Goal: Information Seeking & Learning: Learn about a topic

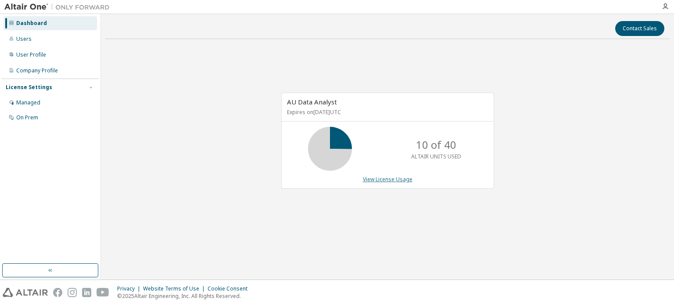
click at [384, 181] on link "View License Usage" at bounding box center [388, 179] width 50 height 7
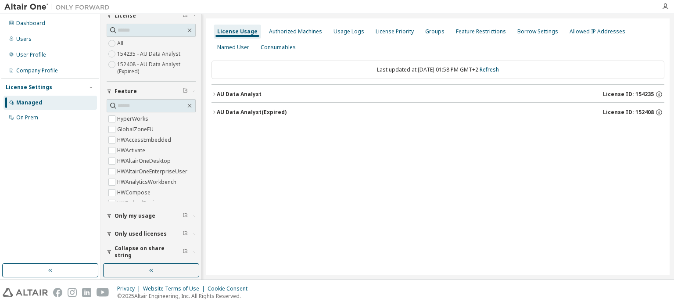
scroll to position [39, 0]
click at [133, 129] on label "GlobalZoneEU" at bounding box center [136, 129] width 38 height 11
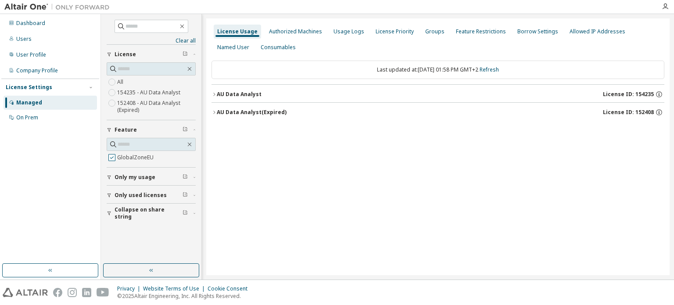
scroll to position [0, 0]
click at [220, 112] on div "AU Data Analyst (Expired)" at bounding box center [252, 112] width 70 height 7
click at [653, 130] on icon "button" at bounding box center [653, 130] width 8 height 8
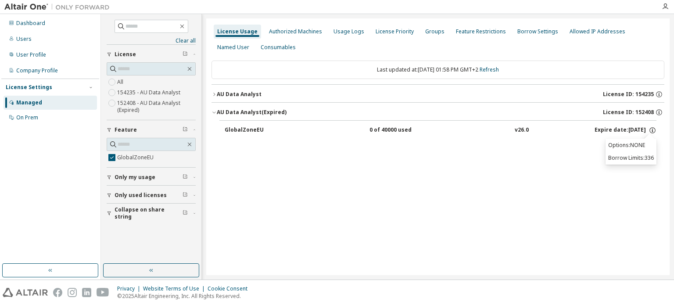
click at [248, 93] on div "AU Data Analyst" at bounding box center [239, 94] width 45 height 7
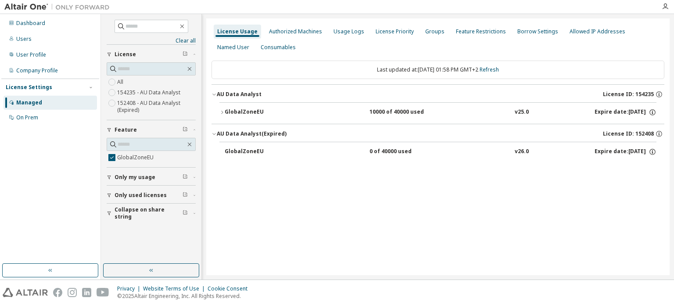
drag, startPoint x: 241, startPoint y: 111, endPoint x: 219, endPoint y: 142, distance: 38.4
click at [227, 204] on div "License Usage Authorized Machines Usage Logs License Priority Groups Feature Re…" at bounding box center [438, 146] width 464 height 257
click at [223, 110] on icon "button" at bounding box center [222, 112] width 5 height 5
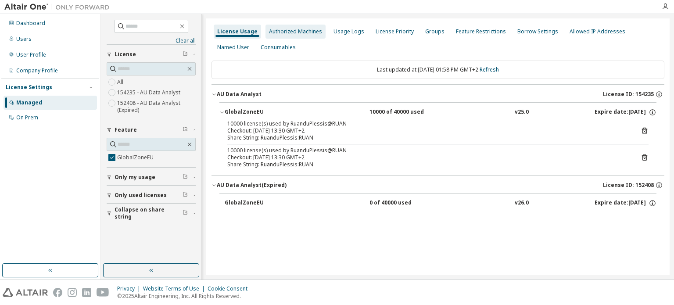
click at [295, 38] on div "Authorized Machines" at bounding box center [296, 32] width 60 height 14
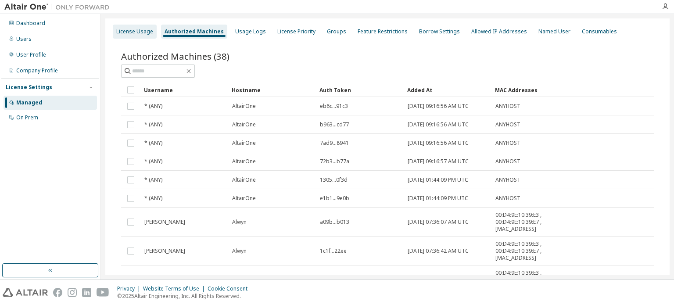
click at [127, 33] on div "License Usage" at bounding box center [134, 31] width 37 height 7
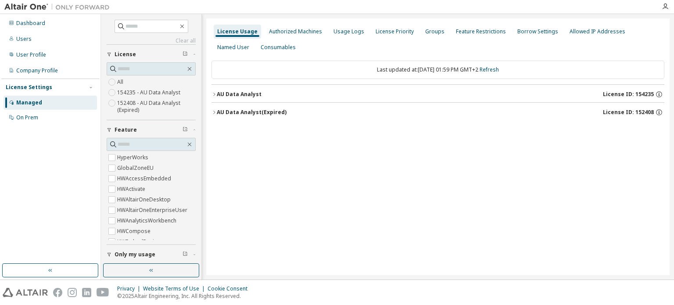
click at [153, 95] on label "154235 - AU Data Analyst" at bounding box center [149, 92] width 65 height 11
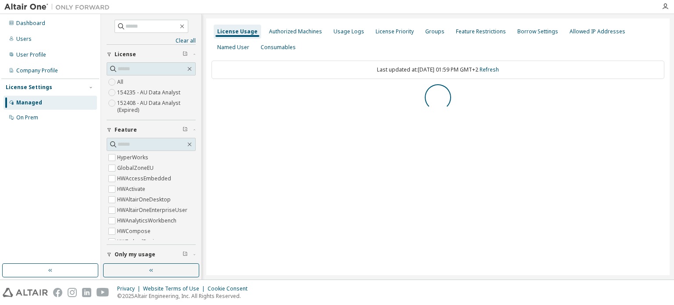
click at [138, 103] on label "152408 - AU Data Analyst (Expired)" at bounding box center [156, 107] width 79 height 18
click at [153, 89] on label "154235 - AU Data Analyst" at bounding box center [149, 92] width 65 height 11
click at [213, 94] on icon "button" at bounding box center [214, 94] width 5 height 5
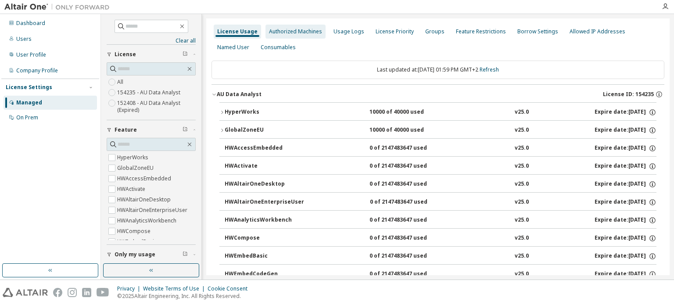
click at [294, 29] on div "Authorized Machines" at bounding box center [295, 31] width 53 height 7
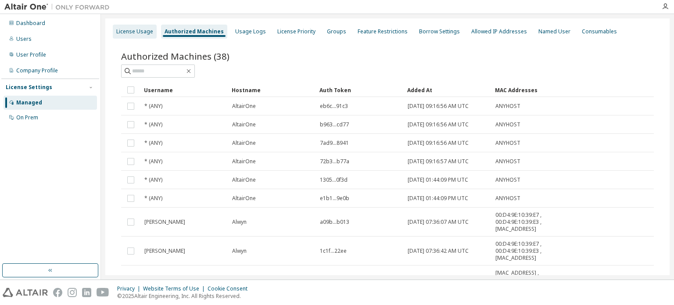
click at [135, 35] on div "License Usage" at bounding box center [135, 32] width 44 height 14
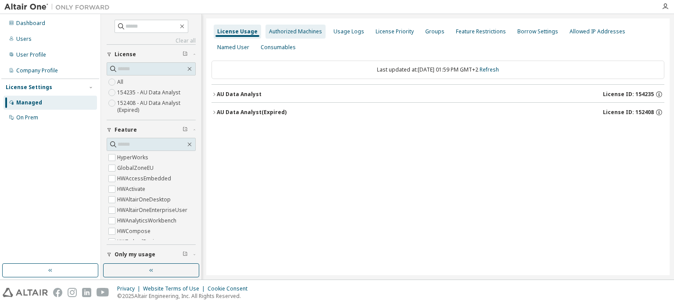
click at [291, 33] on div "Authorized Machines" at bounding box center [295, 31] width 53 height 7
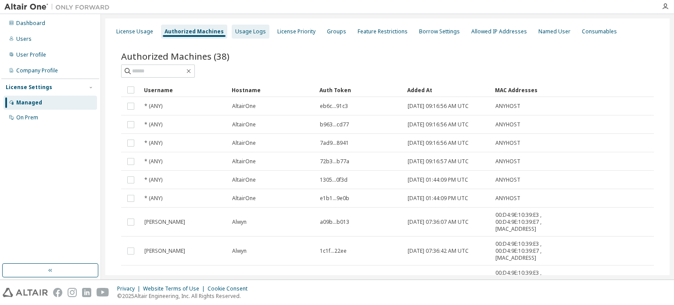
click at [245, 31] on div "Usage Logs" at bounding box center [250, 31] width 31 height 7
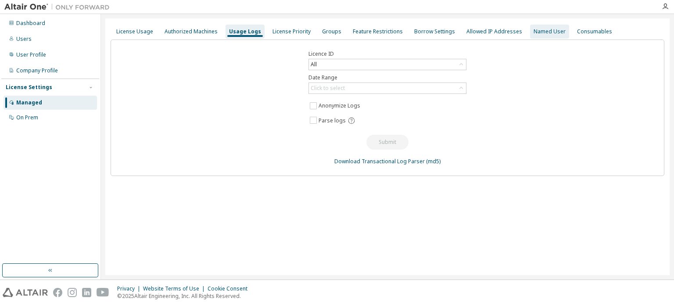
click at [530, 31] on div "Named User" at bounding box center [549, 32] width 39 height 14
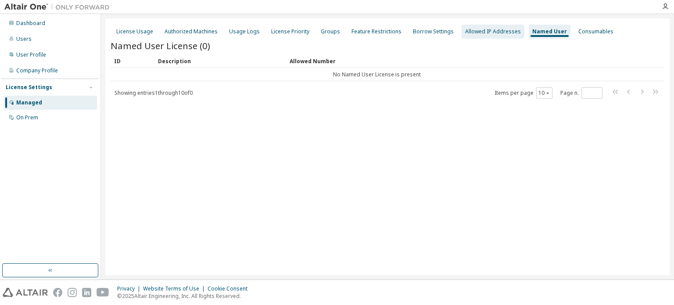
click at [472, 33] on div "Allowed IP Addresses" at bounding box center [493, 31] width 56 height 7
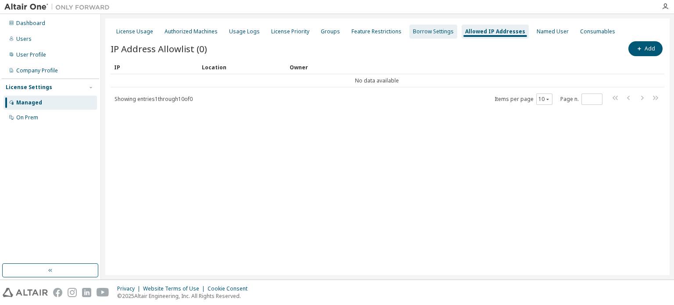
click at [417, 30] on div "Borrow Settings" at bounding box center [433, 31] width 41 height 7
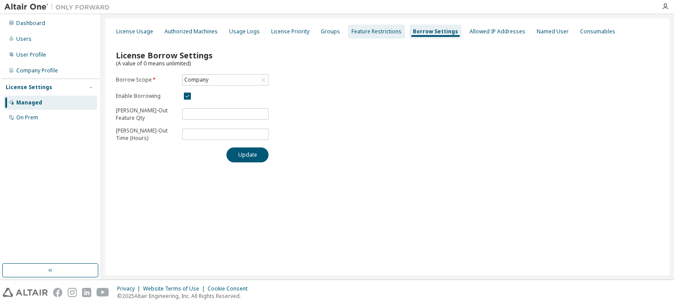
click at [365, 33] on div "Feature Restrictions" at bounding box center [377, 31] width 50 height 7
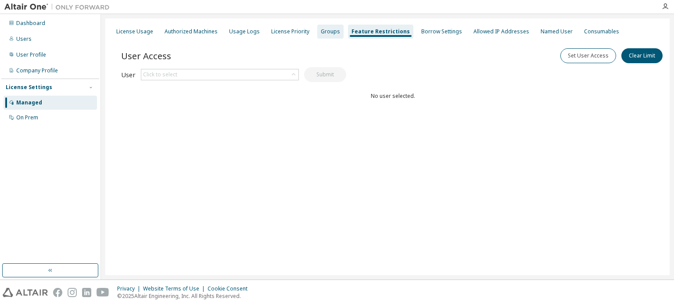
click at [332, 31] on div "Groups" at bounding box center [330, 31] width 19 height 7
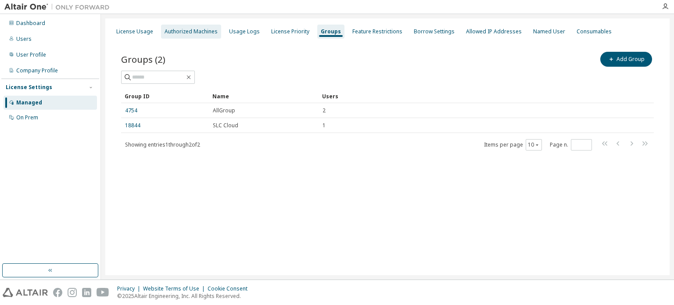
click at [176, 31] on div "Authorized Machines" at bounding box center [191, 31] width 53 height 7
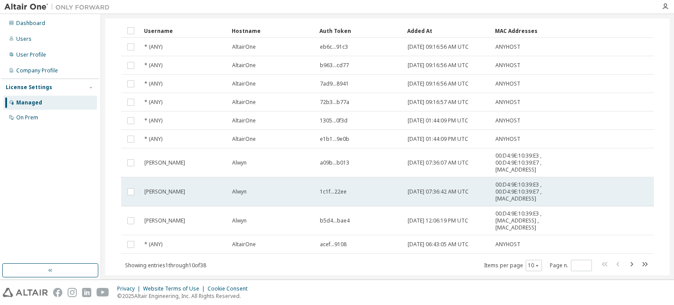
scroll to position [83, 0]
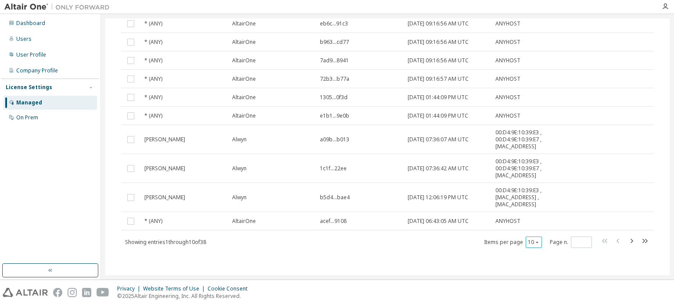
click at [530, 245] on div "10" at bounding box center [534, 242] width 16 height 11
click at [535, 242] on icon "button" at bounding box center [537, 242] width 5 height 5
click at [530, 286] on div "50" at bounding box center [557, 284] width 70 height 11
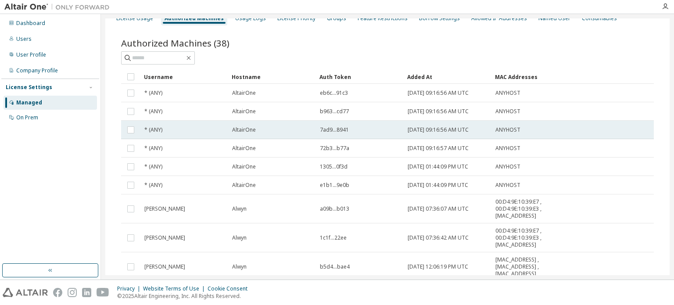
scroll to position [0, 0]
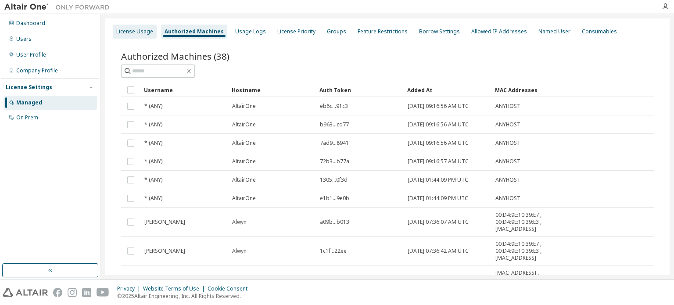
click at [127, 32] on div "License Usage" at bounding box center [134, 31] width 37 height 7
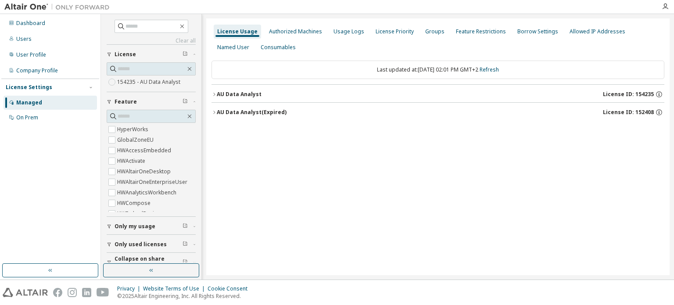
click at [220, 116] on button "AU Data Analyst (Expired) License ID: 152408" at bounding box center [438, 112] width 453 height 19
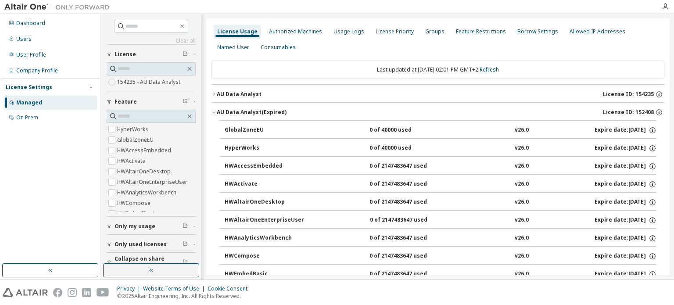
click at [214, 112] on icon "button" at bounding box center [214, 112] width 5 height 5
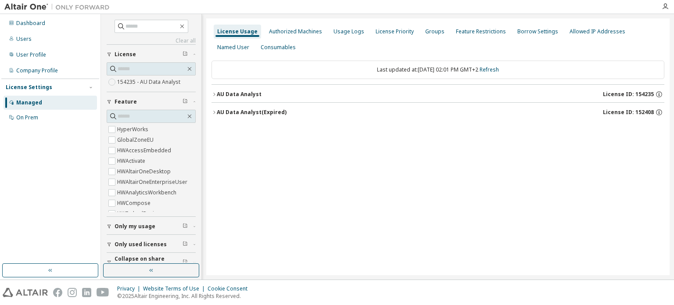
click at [32, 86] on div "License Settings" at bounding box center [29, 87] width 47 height 7
click at [29, 86] on div "License Settings" at bounding box center [29, 87] width 47 height 7
click at [25, 103] on div "Managed" at bounding box center [29, 102] width 26 height 7
click at [27, 117] on div "On Prem" at bounding box center [27, 117] width 22 height 7
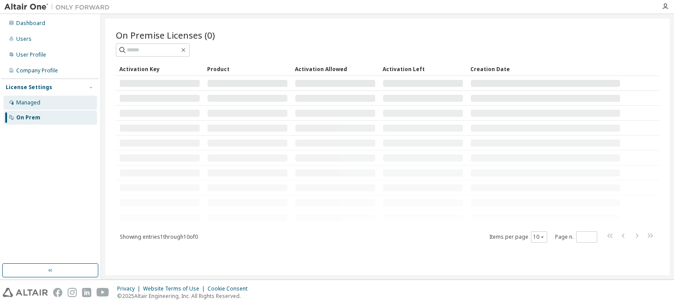
click at [26, 107] on div "Managed" at bounding box center [51, 103] width 94 height 14
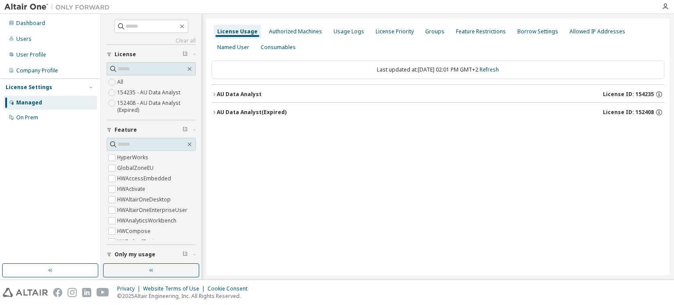
click at [212, 112] on icon "button" at bounding box center [214, 112] width 5 height 5
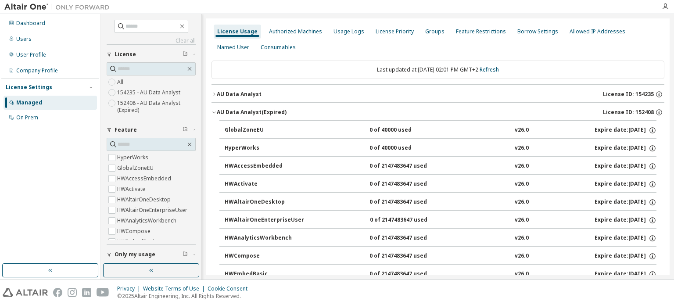
click at [214, 114] on icon "button" at bounding box center [214, 112] width 5 height 5
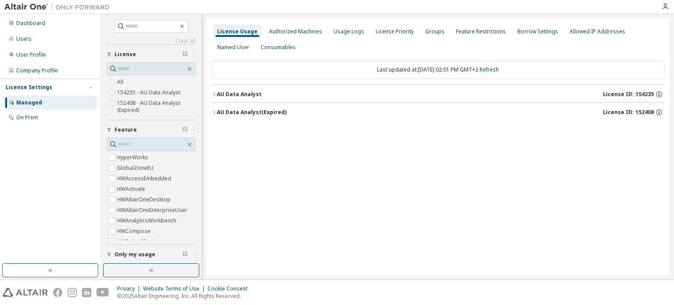
click at [215, 94] on icon "button" at bounding box center [214, 94] width 2 height 3
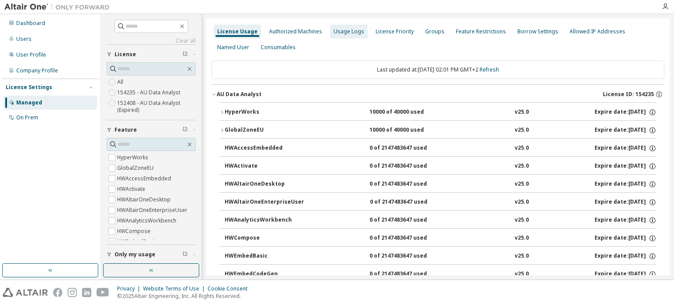
click at [334, 33] on div "Usage Logs" at bounding box center [349, 31] width 31 height 7
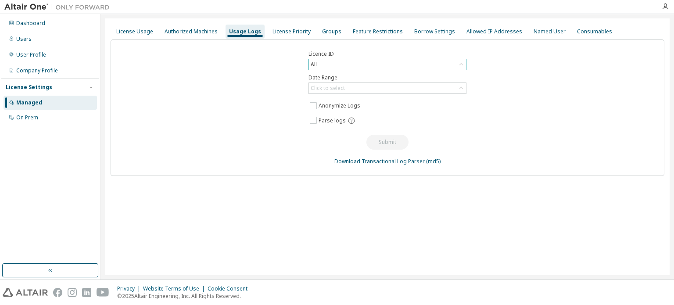
click at [334, 65] on div "All" at bounding box center [387, 64] width 157 height 11
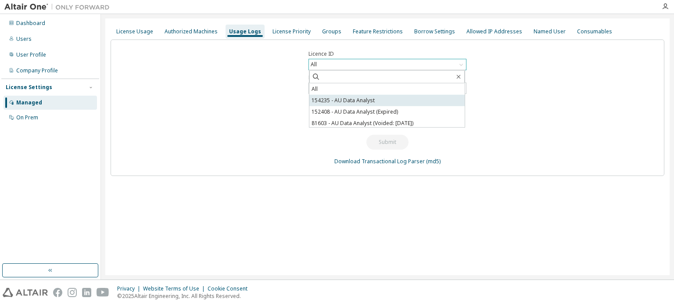
click at [332, 98] on li "154235 - AU Data Analyst" at bounding box center [387, 100] width 155 height 11
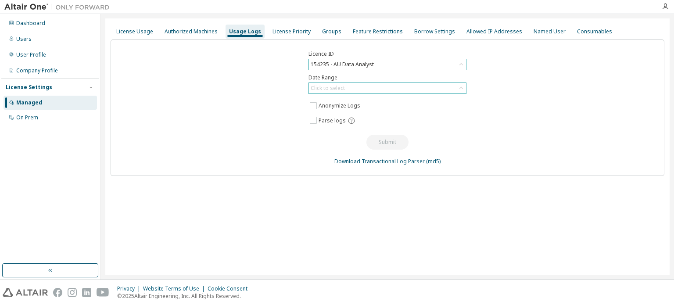
click at [349, 85] on div "Click to select" at bounding box center [387, 88] width 157 height 11
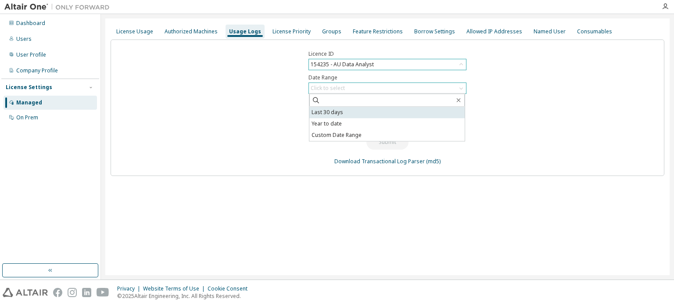
click at [344, 114] on li "Last 30 days" at bounding box center [387, 112] width 155 height 11
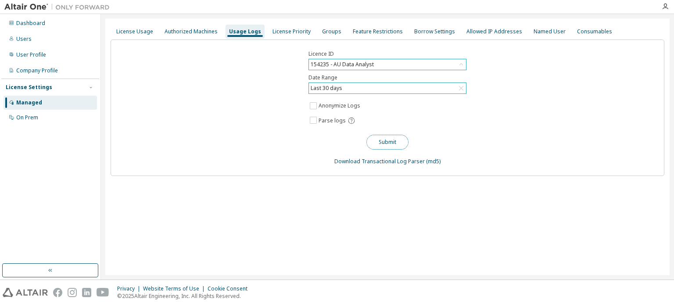
click at [375, 138] on button "Submit" at bounding box center [388, 142] width 42 height 15
click at [288, 33] on div "License Priority" at bounding box center [292, 31] width 38 height 7
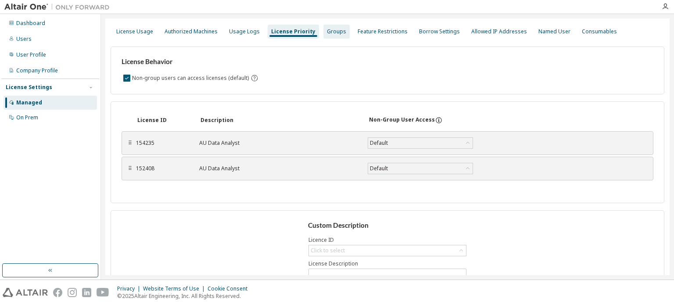
click at [332, 28] on div "Groups" at bounding box center [336, 31] width 19 height 7
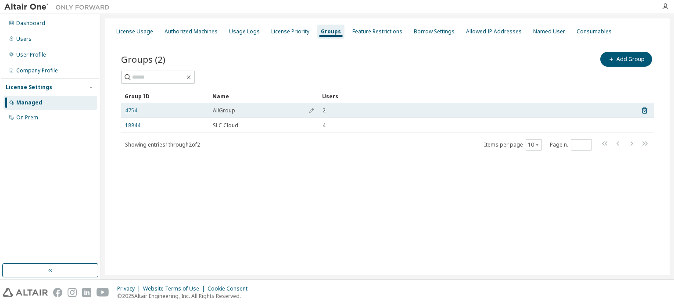
click at [130, 111] on link "4754" at bounding box center [131, 110] width 12 height 7
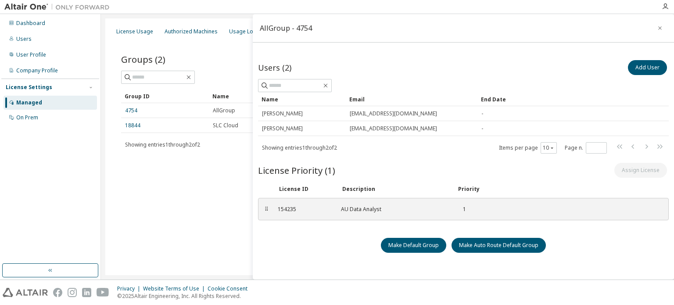
drag, startPoint x: 653, startPoint y: 27, endPoint x: 620, endPoint y: 25, distance: 33.4
click at [653, 27] on button "button" at bounding box center [660, 28] width 14 height 14
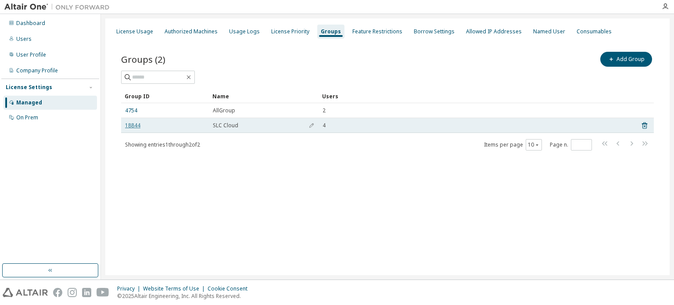
click at [133, 125] on link "18844" at bounding box center [132, 125] width 15 height 7
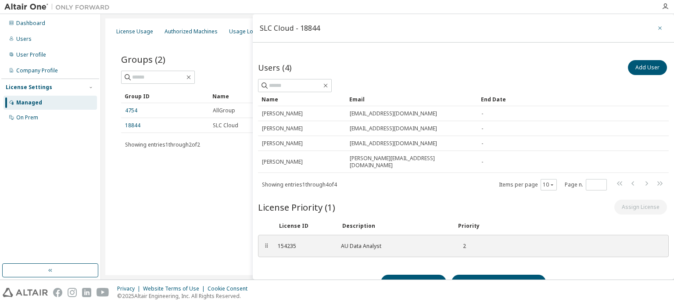
click at [655, 33] on button "button" at bounding box center [660, 28] width 14 height 14
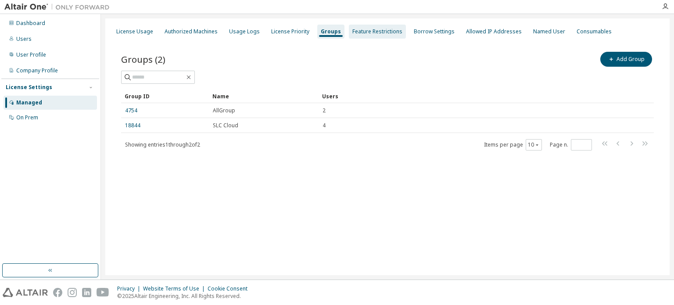
click at [385, 35] on div "Feature Restrictions" at bounding box center [378, 31] width 50 height 7
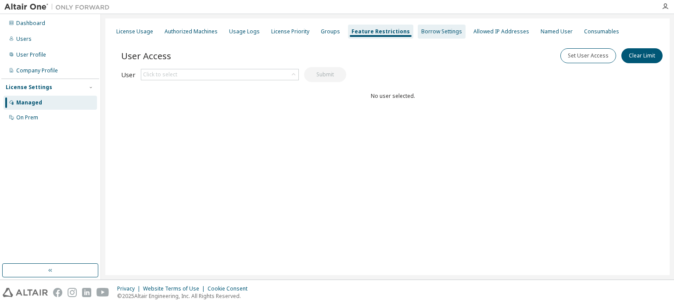
click at [432, 36] on div "Borrow Settings" at bounding box center [442, 32] width 48 height 14
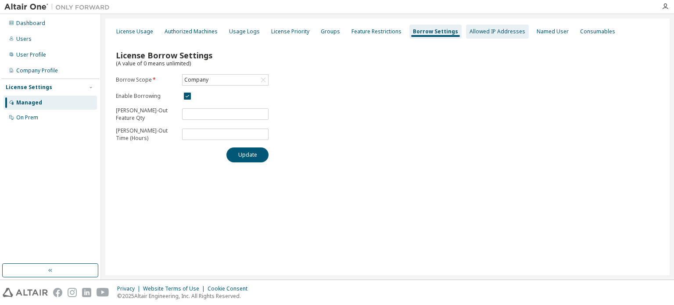
click at [483, 28] on div "Allowed IP Addresses" at bounding box center [498, 31] width 56 height 7
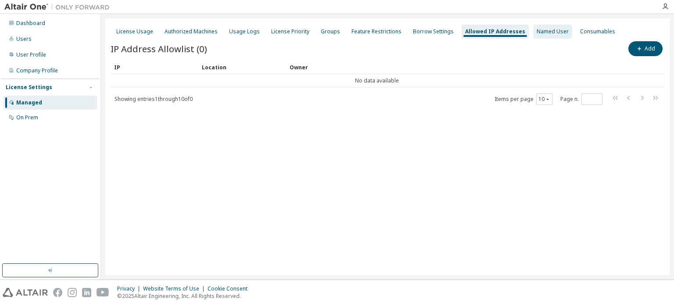
click at [537, 28] on div "Named User" at bounding box center [553, 31] width 32 height 7
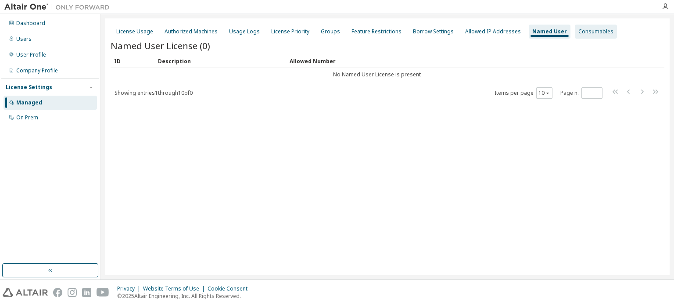
click at [579, 30] on div "Consumables" at bounding box center [596, 31] width 35 height 7
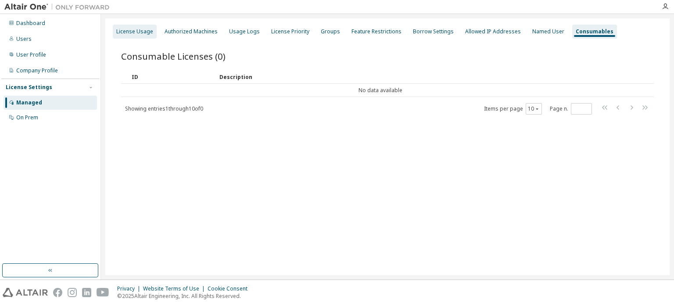
click at [125, 31] on div "License Usage" at bounding box center [134, 31] width 37 height 7
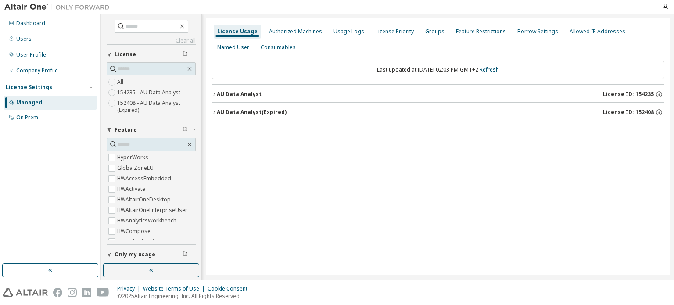
click at [136, 94] on label "154235 - AU Data Analyst" at bounding box center [149, 92] width 65 height 11
click at [217, 94] on div "AU Data Analyst" at bounding box center [239, 94] width 45 height 7
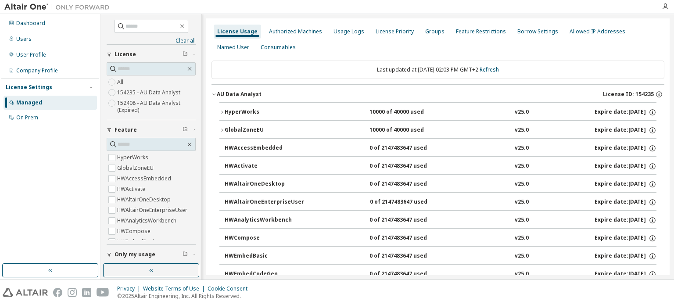
click at [234, 128] on div "GlobalZoneEU" at bounding box center [264, 130] width 79 height 8
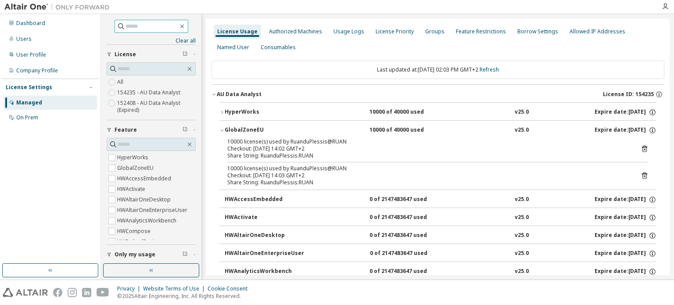
click at [184, 23] on icon "button" at bounding box center [182, 26] width 7 height 7
click at [184, 27] on icon "button" at bounding box center [182, 26] width 7 height 7
click at [58, 154] on div "Dashboard Users User Profile Company Profile License Settings Managed On Prem" at bounding box center [50, 138] width 98 height 247
click at [155, 274] on button "button" at bounding box center [151, 270] width 96 height 14
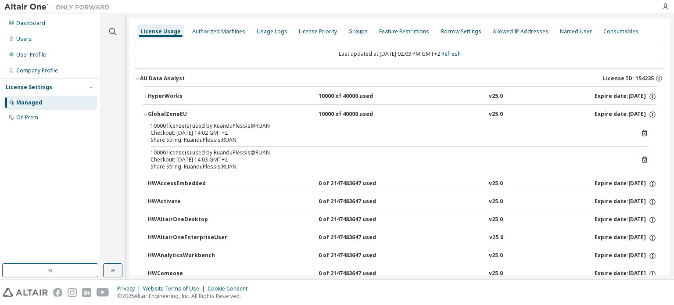
click at [40, 172] on div "Dashboard Users User Profile Company Profile License Settings Managed On Prem" at bounding box center [50, 138] width 98 height 247
click at [604, 33] on div "Consumables" at bounding box center [621, 31] width 35 height 7
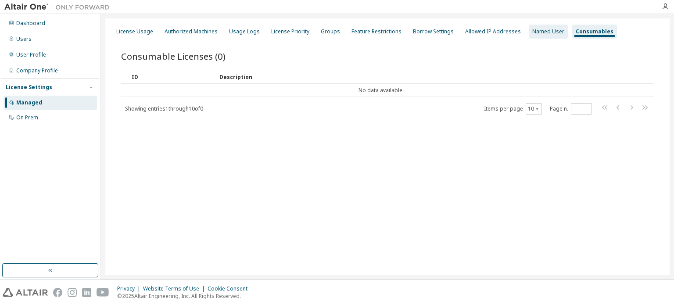
click at [539, 31] on div "Named User" at bounding box center [549, 31] width 32 height 7
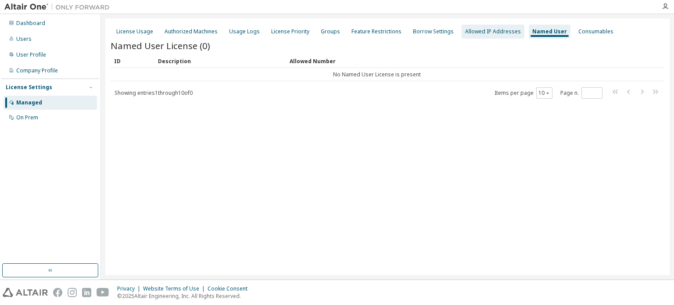
click at [488, 37] on div "Allowed IP Addresses" at bounding box center [493, 32] width 63 height 14
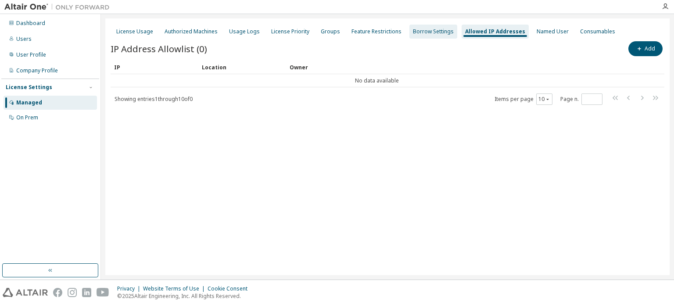
click at [429, 36] on div "Borrow Settings" at bounding box center [434, 32] width 48 height 14
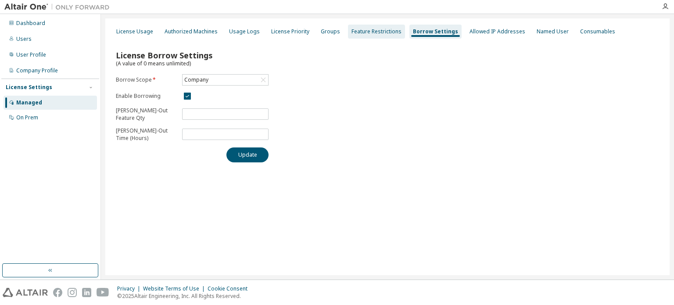
click at [378, 32] on div "Feature Restrictions" at bounding box center [377, 31] width 50 height 7
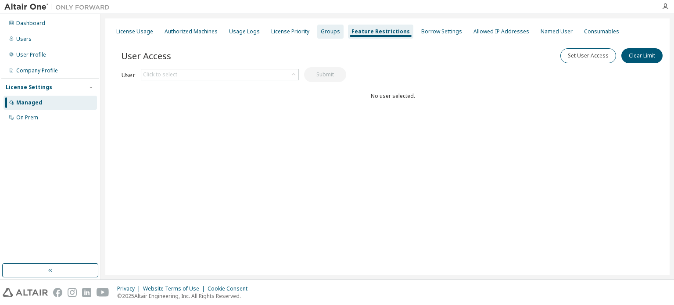
click at [324, 29] on div "Groups" at bounding box center [330, 31] width 19 height 7
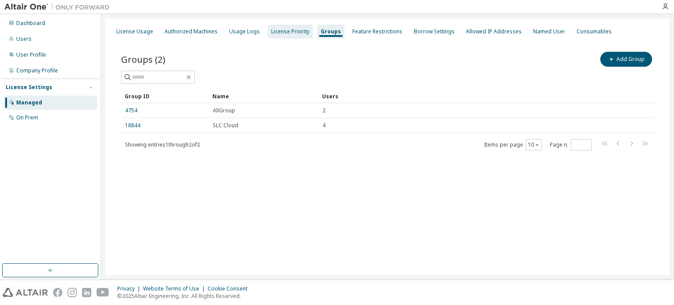
click at [278, 36] on div "License Priority" at bounding box center [290, 32] width 45 height 14
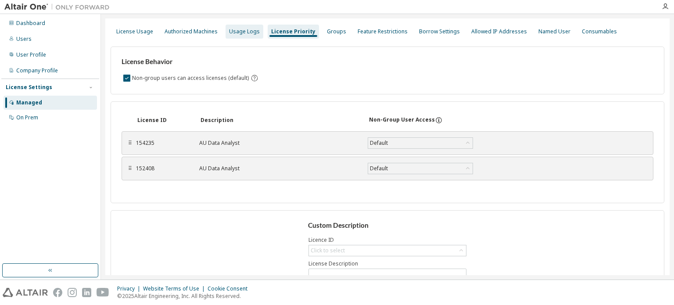
click at [244, 33] on div "Usage Logs" at bounding box center [244, 31] width 31 height 7
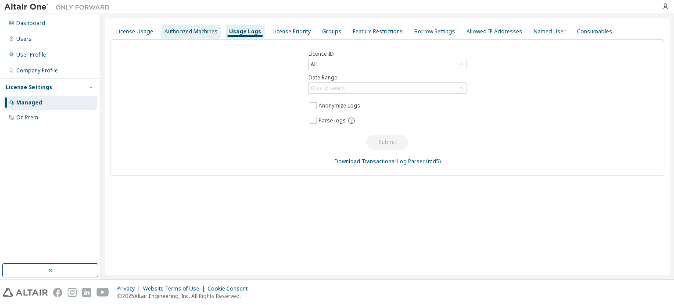
click at [180, 26] on div "Authorized Machines" at bounding box center [191, 32] width 60 height 14
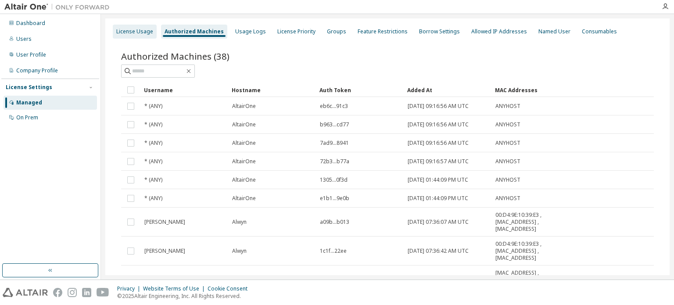
click at [122, 28] on div "License Usage" at bounding box center [135, 32] width 44 height 14
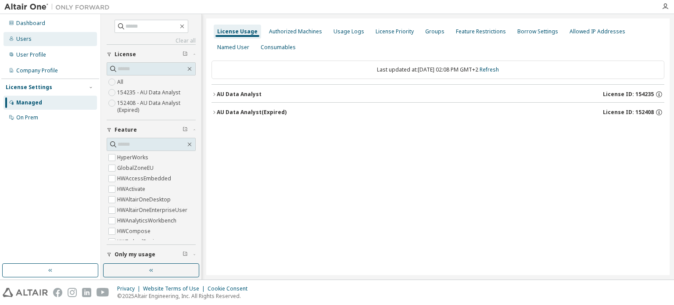
click at [34, 42] on div "Users" at bounding box center [51, 39] width 94 height 14
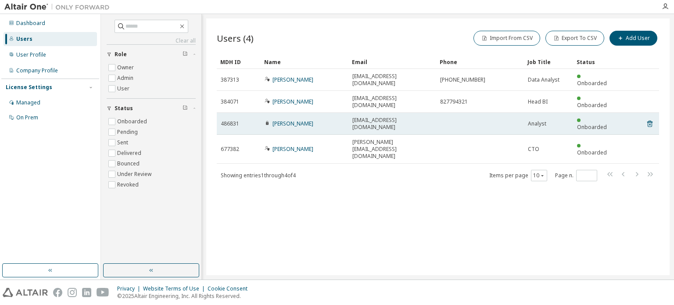
click at [267, 121] on icon at bounding box center [267, 123] width 3 height 4
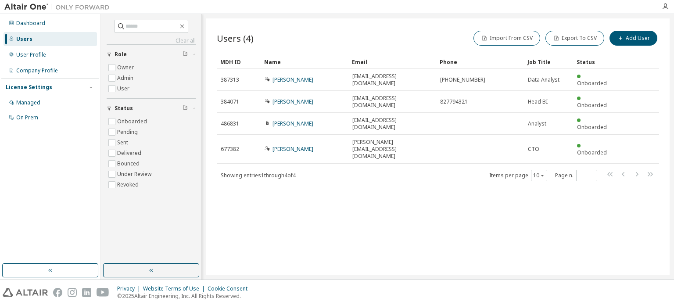
click at [262, 169] on div "Users (4) Import From CSV Export To CSV Add User Clear Load Save Save As Field …" at bounding box center [438, 146] width 464 height 257
click at [35, 54] on div "User Profile" at bounding box center [31, 54] width 30 height 7
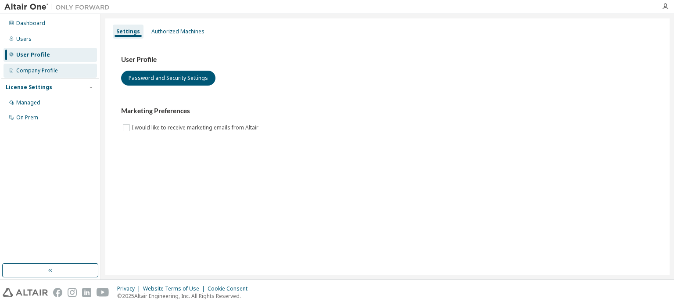
click at [51, 75] on div "Company Profile" at bounding box center [51, 71] width 94 height 14
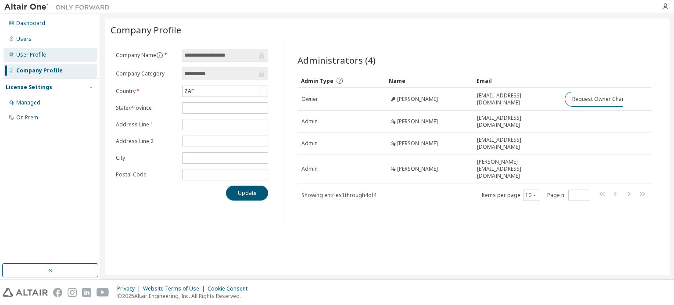
click at [46, 58] on div "User Profile" at bounding box center [51, 55] width 94 height 14
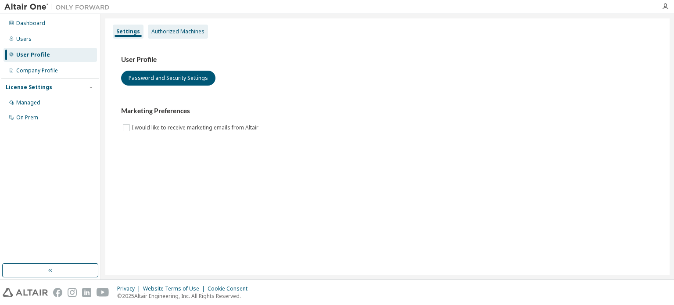
click at [179, 33] on div "Authorized Machines" at bounding box center [177, 31] width 53 height 7
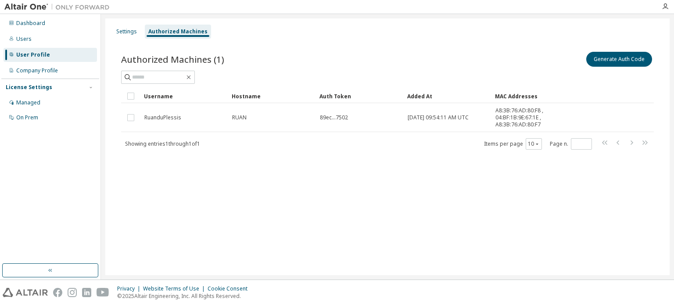
click at [292, 165] on div "Authorized Machines (1) Generate Auth Code Clear Load Save Save As Field Operat…" at bounding box center [388, 106] width 554 height 133
click at [33, 72] on div "Company Profile" at bounding box center [37, 70] width 42 height 7
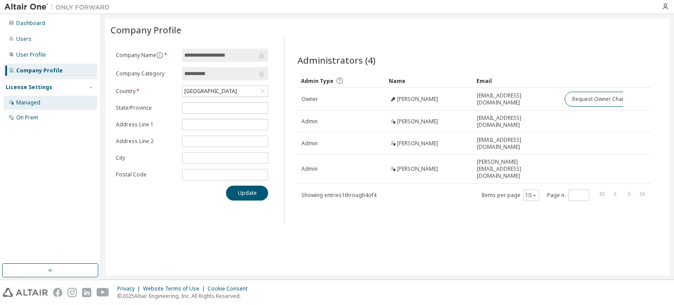
click at [36, 105] on div "Managed" at bounding box center [28, 102] width 24 height 7
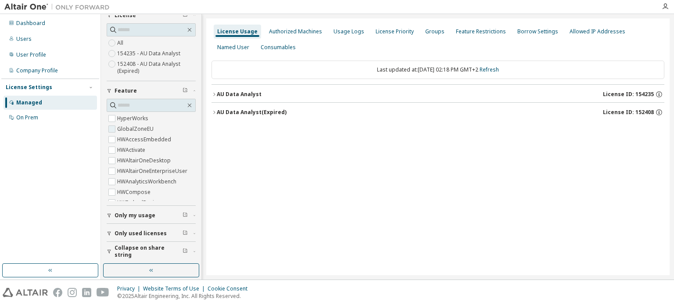
click at [132, 131] on label "GlobalZoneEU" at bounding box center [136, 129] width 38 height 11
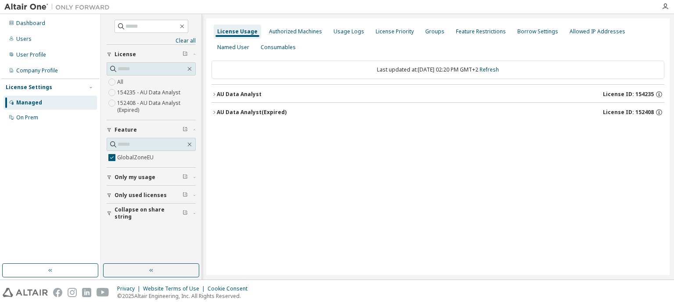
click at [212, 111] on icon "button" at bounding box center [214, 112] width 5 height 5
click at [214, 94] on icon "button" at bounding box center [214, 94] width 5 height 5
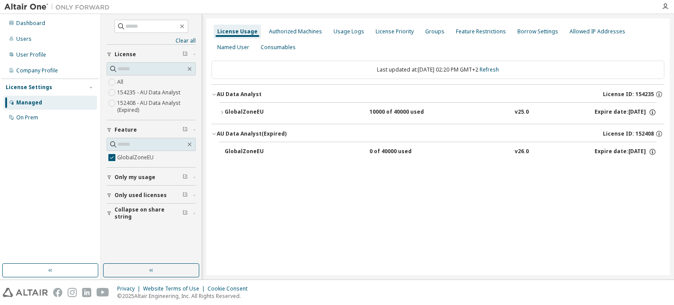
click at [221, 111] on icon "button" at bounding box center [222, 112] width 5 height 5
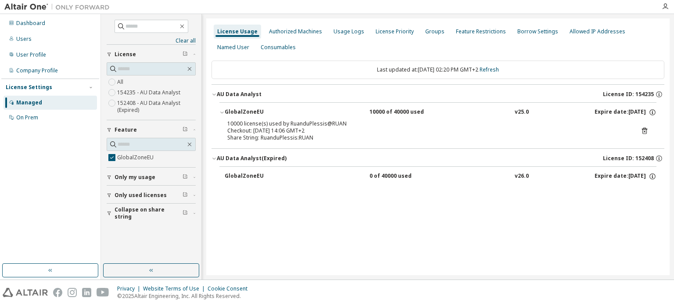
click at [253, 113] on div "GlobalZoneEU" at bounding box center [264, 112] width 79 height 8
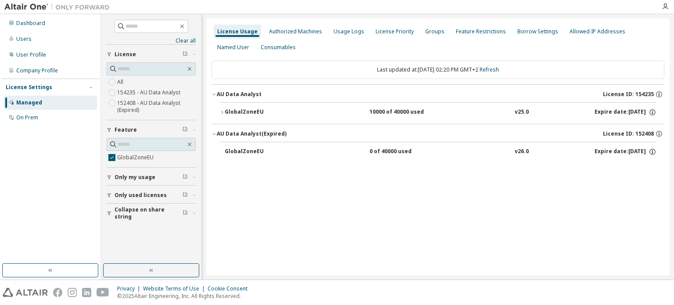
click at [237, 113] on div "GlobalZoneEU" at bounding box center [264, 112] width 79 height 8
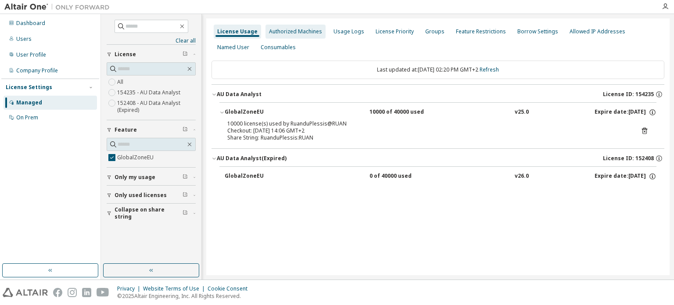
click at [291, 33] on div "Authorized Machines" at bounding box center [295, 31] width 53 height 7
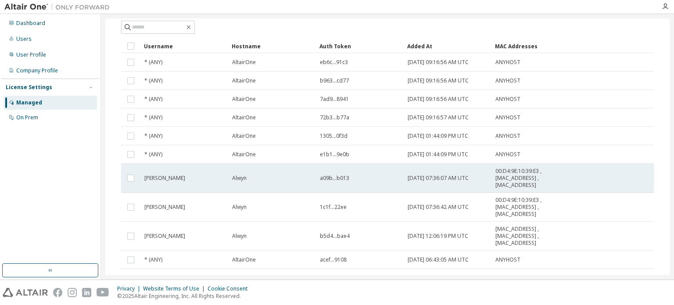
scroll to position [83, 0]
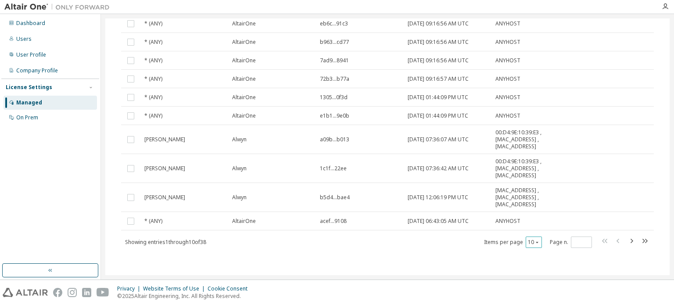
click at [536, 244] on icon "button" at bounding box center [537, 242] width 5 height 5
click at [530, 285] on div "50" at bounding box center [557, 284] width 70 height 11
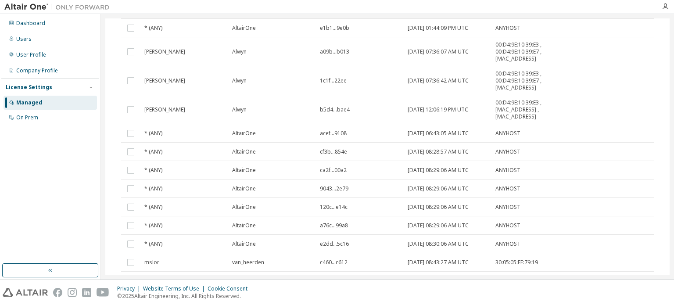
scroll to position [0, 0]
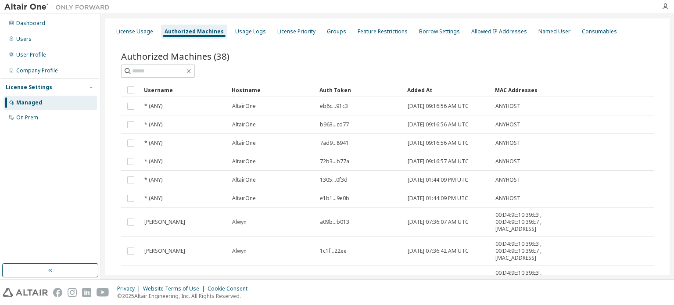
click at [168, 90] on div "Username" at bounding box center [184, 90] width 81 height 14
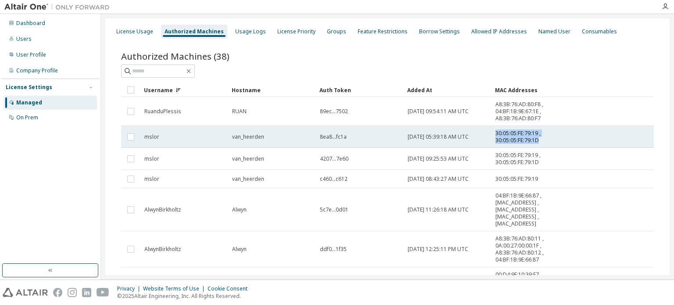
drag, startPoint x: 496, startPoint y: 133, endPoint x: 541, endPoint y: 138, distance: 45.5
click at [541, 138] on span "30:05:05:FE:79:19 , 30:05:05:FE:79:1D" at bounding box center [526, 137] width 61 height 14
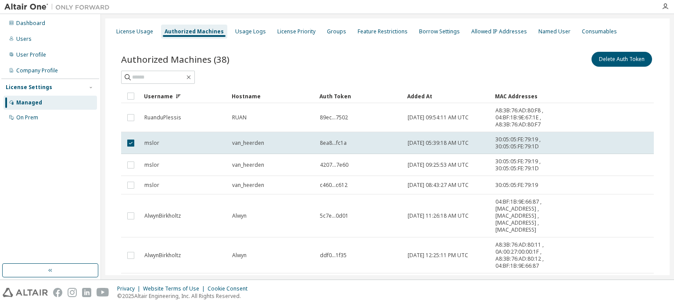
click at [432, 95] on div "Added At" at bounding box center [447, 96] width 81 height 14
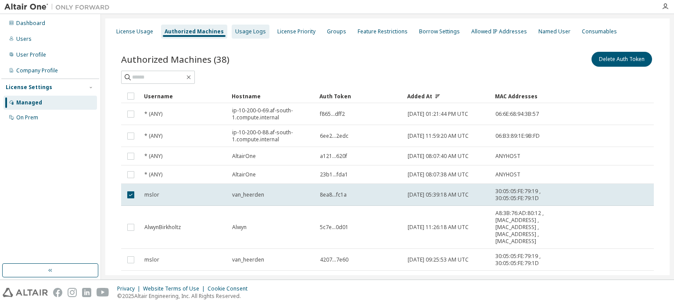
click at [239, 33] on div "Usage Logs" at bounding box center [250, 31] width 31 height 7
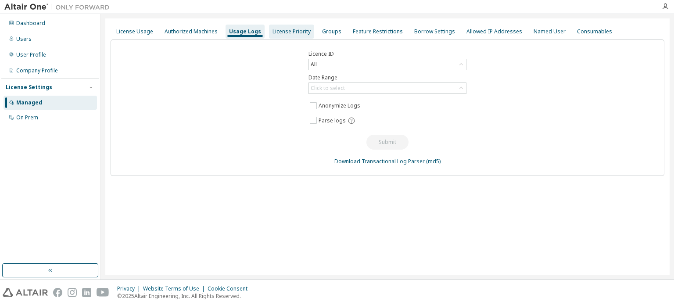
click at [281, 33] on div "License Priority" at bounding box center [292, 31] width 38 height 7
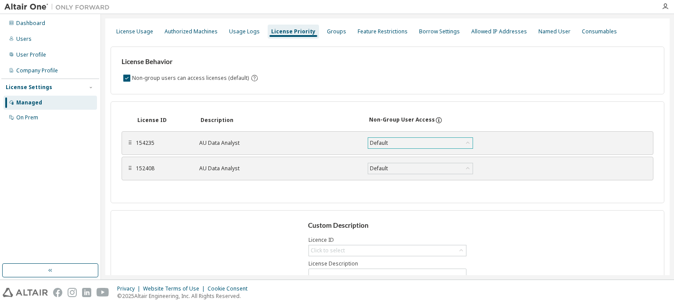
click at [438, 145] on div "Default" at bounding box center [420, 143] width 104 height 11
click at [437, 144] on div "Default" at bounding box center [420, 143] width 104 height 11
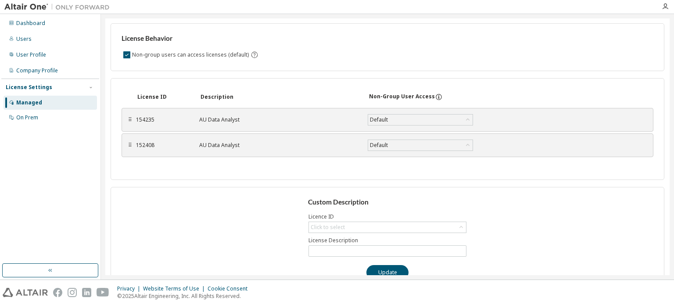
scroll to position [42, 0]
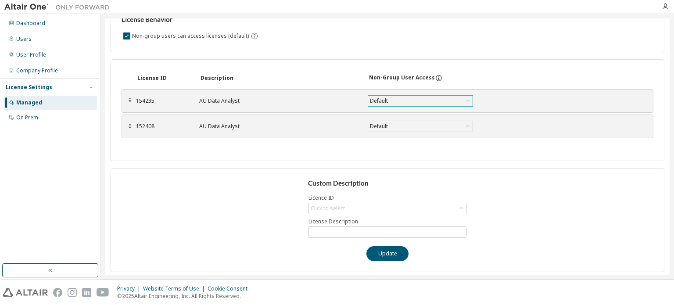
click at [397, 98] on div "Default" at bounding box center [420, 101] width 104 height 11
click at [383, 122] on li "True" at bounding box center [419, 123] width 103 height 11
click at [498, 103] on button "Save" at bounding box center [505, 101] width 42 height 15
click at [228, 159] on div "License ID Description Non-Group User Access ⠿ 154235 AU Data Analyst True Save…" at bounding box center [388, 110] width 554 height 102
click at [332, 208] on div "Click to select" at bounding box center [328, 208] width 34 height 7
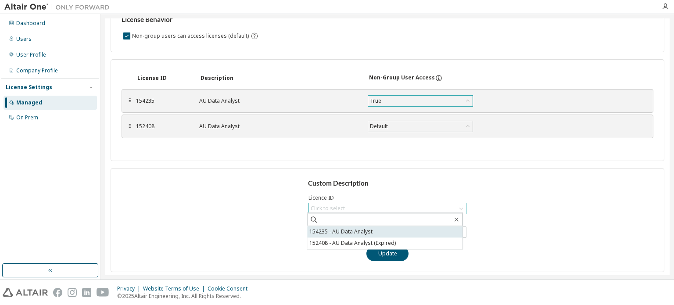
click at [323, 230] on li "154235 - AU Data Analyst" at bounding box center [384, 231] width 155 height 11
type input "**********"
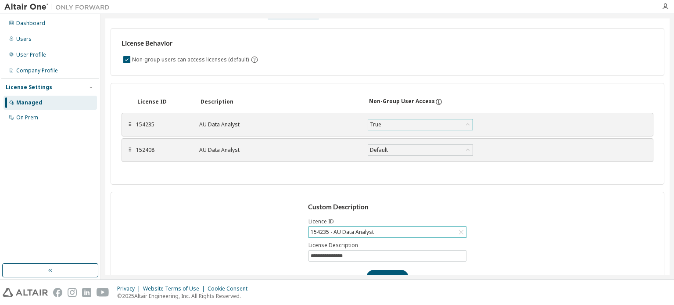
scroll to position [0, 0]
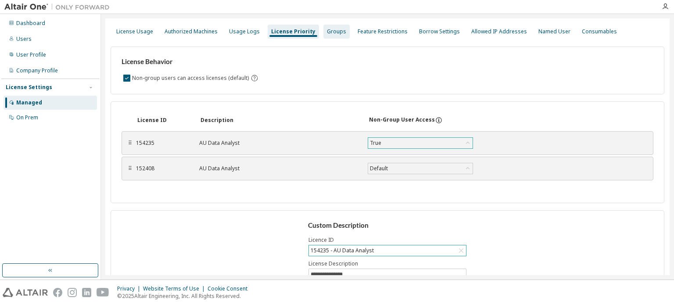
click at [327, 32] on div "Groups" at bounding box center [336, 31] width 19 height 7
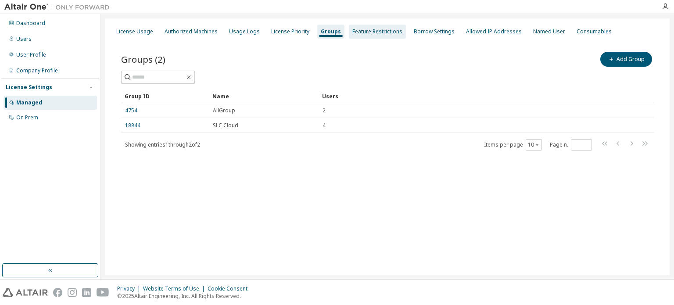
click at [372, 29] on div "Feature Restrictions" at bounding box center [378, 31] width 50 height 7
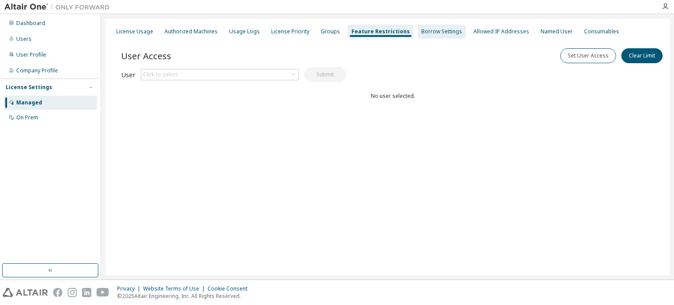
click at [422, 29] on div "Borrow Settings" at bounding box center [442, 31] width 41 height 7
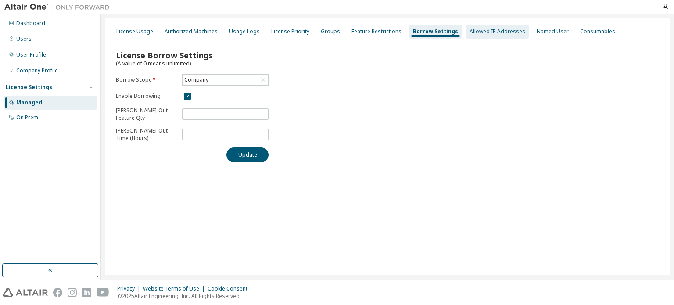
click at [470, 35] on div "Allowed IP Addresses" at bounding box center [498, 31] width 56 height 7
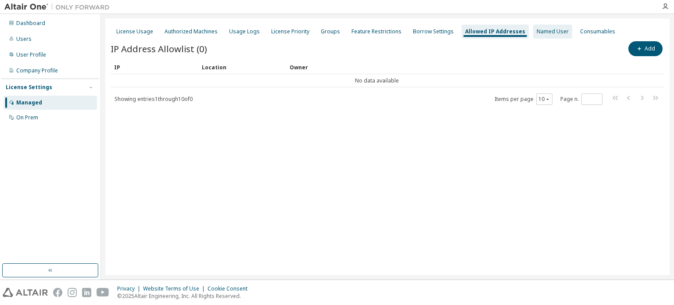
click at [537, 31] on div "Named User" at bounding box center [553, 31] width 32 height 7
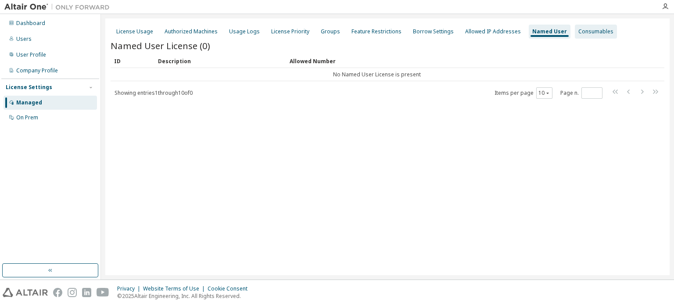
click at [588, 31] on div "Consumables" at bounding box center [596, 31] width 35 height 7
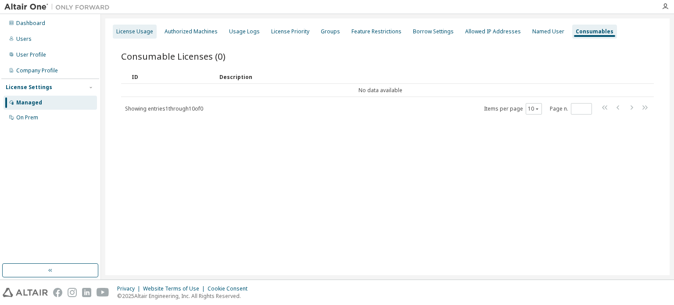
click at [148, 38] on div "License Usage" at bounding box center [135, 32] width 44 height 14
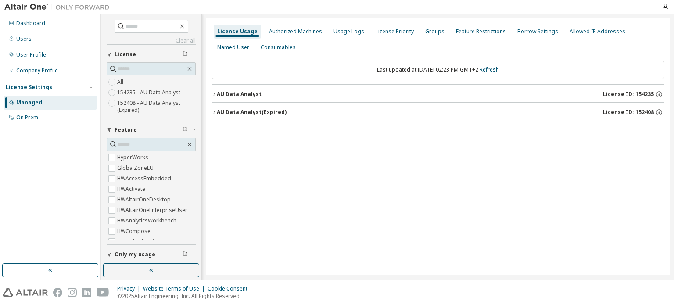
click at [135, 101] on label "152408 - AU Data Analyst (Expired)" at bounding box center [156, 107] width 79 height 18
click at [135, 91] on label "154235 - AU Data Analyst" at bounding box center [149, 92] width 65 height 11
click at [218, 94] on div "AU Data Analyst" at bounding box center [239, 94] width 45 height 7
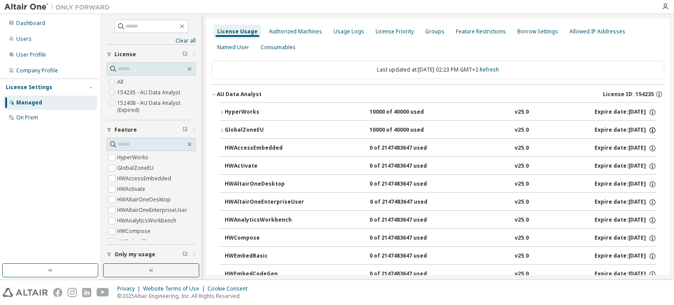
click at [649, 130] on icon "button" at bounding box center [653, 130] width 8 height 8
click at [650, 113] on icon "button" at bounding box center [653, 112] width 8 height 8
click at [243, 129] on div "GlobalZoneEU" at bounding box center [264, 130] width 79 height 8
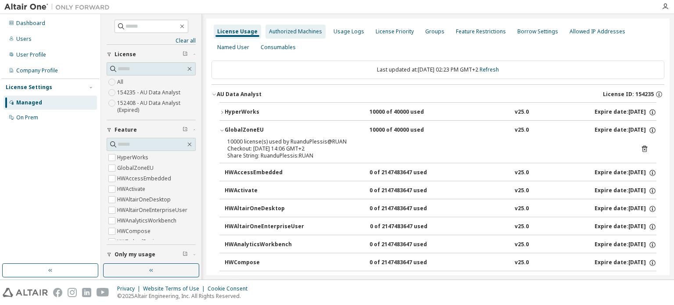
click at [303, 28] on div "Authorized Machines" at bounding box center [295, 31] width 53 height 7
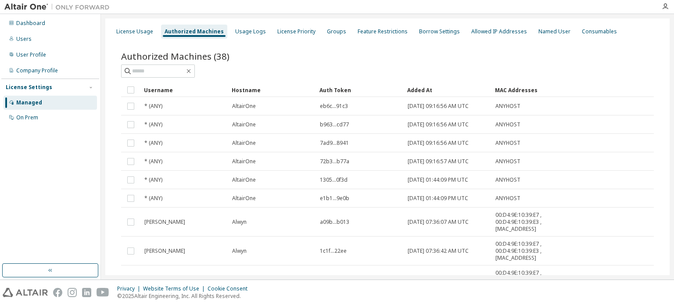
click at [427, 91] on div "Added At" at bounding box center [447, 90] width 81 height 14
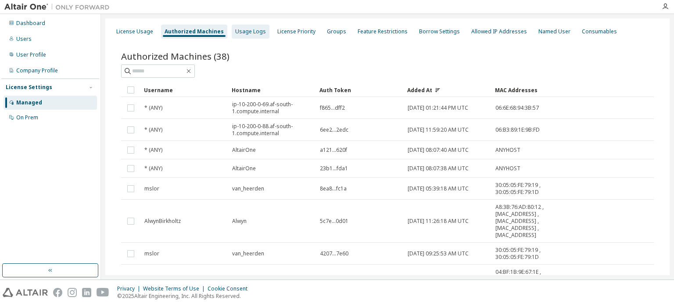
click at [248, 34] on div "Usage Logs" at bounding box center [250, 31] width 31 height 7
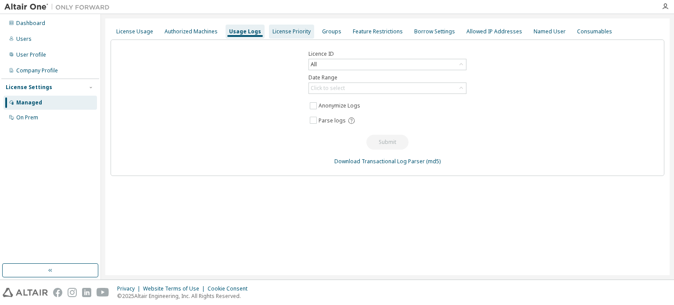
click at [299, 35] on div "License Priority" at bounding box center [292, 31] width 38 height 7
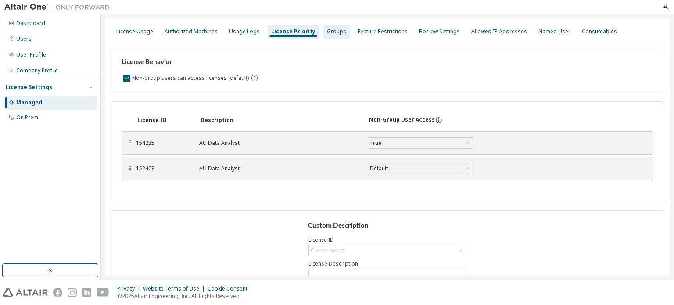
click at [328, 31] on div "Groups" at bounding box center [336, 31] width 19 height 7
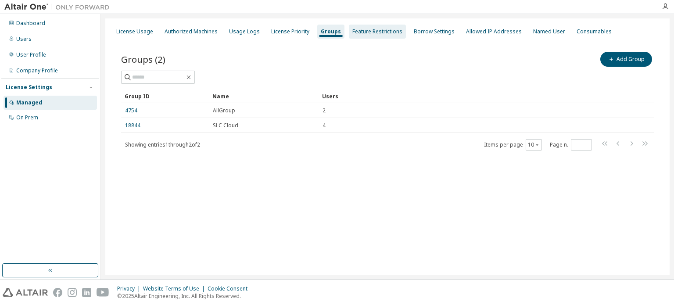
click at [364, 29] on div "Feature Restrictions" at bounding box center [378, 31] width 50 height 7
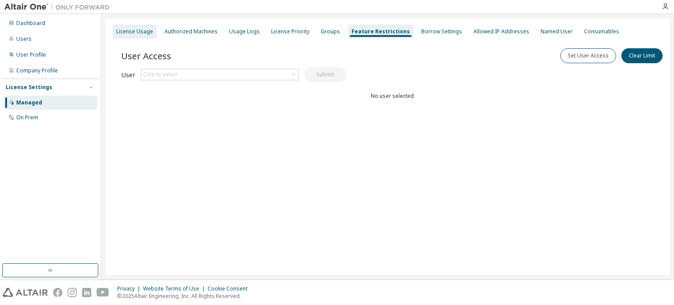
click at [135, 30] on div "License Usage" at bounding box center [134, 31] width 37 height 7
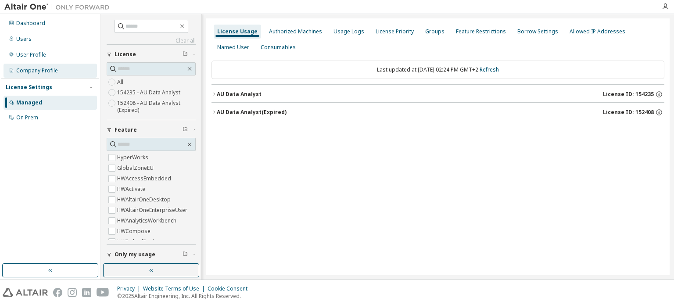
click at [32, 68] on div "Company Profile" at bounding box center [37, 70] width 42 height 7
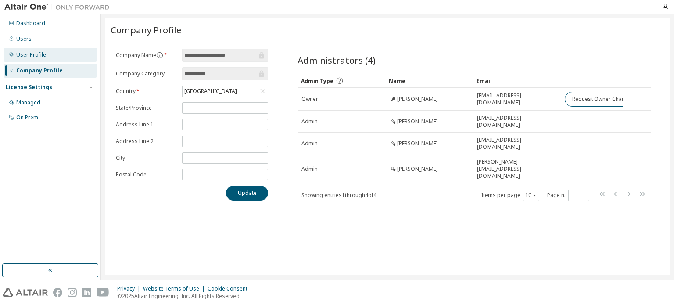
click at [27, 54] on div "User Profile" at bounding box center [31, 54] width 30 height 7
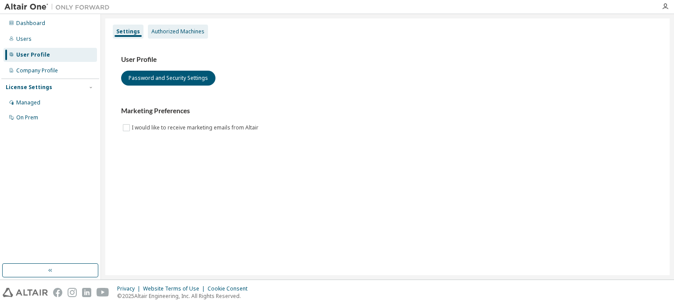
click at [169, 30] on div "Authorized Machines" at bounding box center [177, 31] width 53 height 7
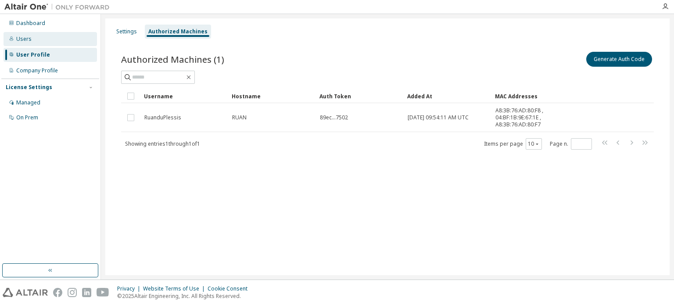
click at [40, 43] on div "Users" at bounding box center [51, 39] width 94 height 14
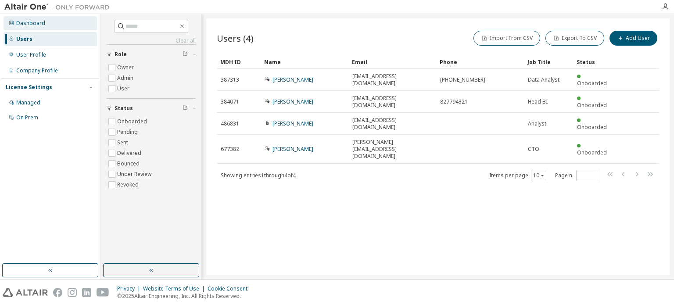
click at [36, 25] on div "Dashboard" at bounding box center [30, 23] width 29 height 7
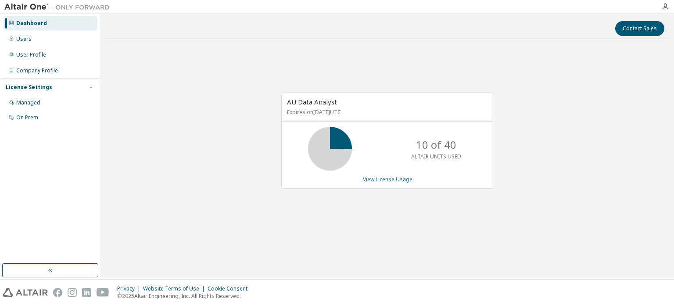
click at [392, 180] on link "View License Usage" at bounding box center [388, 179] width 50 height 7
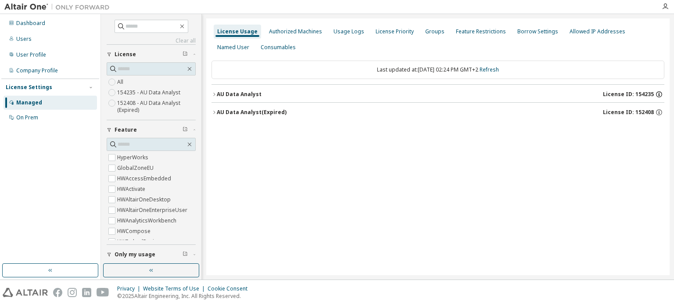
click at [659, 96] on icon "button" at bounding box center [660, 94] width 8 height 8
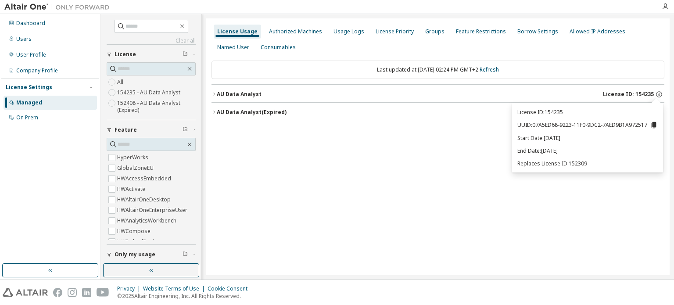
click at [472, 138] on div "License Usage Authorized Machines Usage Logs License Priority Groups Feature Re…" at bounding box center [438, 146] width 464 height 257
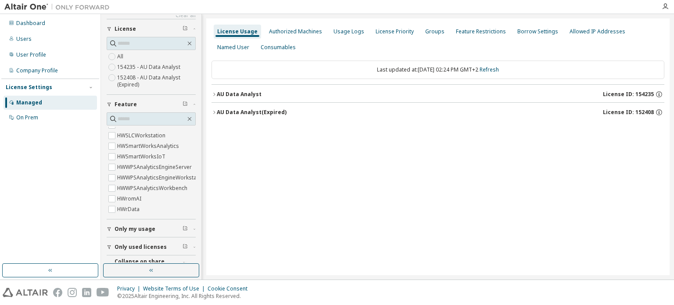
scroll to position [39, 0]
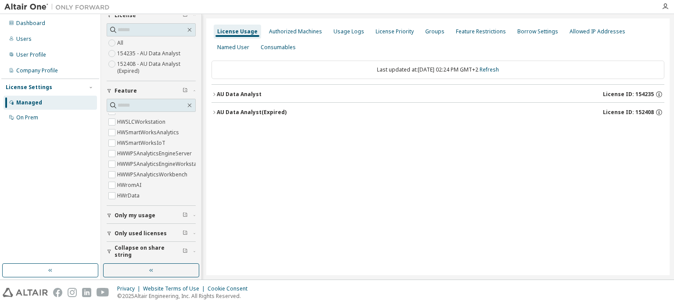
click at [301, 153] on div "License Usage Authorized Machines Usage Logs License Priority Groups Feature Re…" at bounding box center [438, 146] width 464 height 257
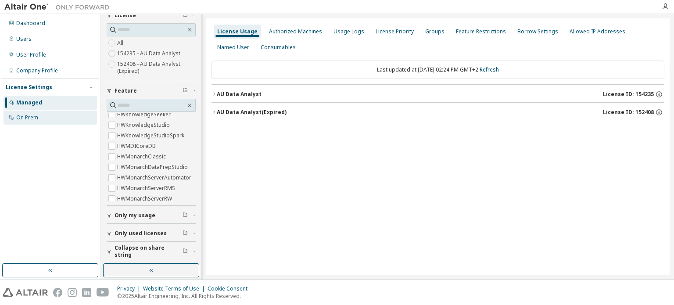
click at [29, 121] on div "On Prem" at bounding box center [27, 117] width 22 height 7
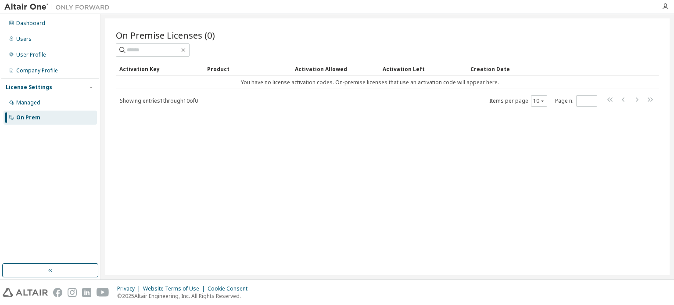
drag, startPoint x: 284, startPoint y: 149, endPoint x: 278, endPoint y: 115, distance: 34.8
click at [284, 146] on div "On Premise Licenses (0) Clear Load Save Save As Field Operator Value Select fil…" at bounding box center [387, 146] width 565 height 257
click at [48, 103] on div "Managed" at bounding box center [51, 103] width 94 height 14
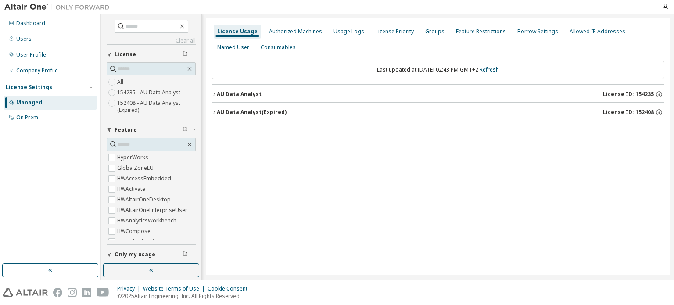
click at [144, 94] on label "154235 - AU Data Analyst" at bounding box center [149, 92] width 65 height 11
click at [214, 93] on icon "button" at bounding box center [214, 94] width 2 height 3
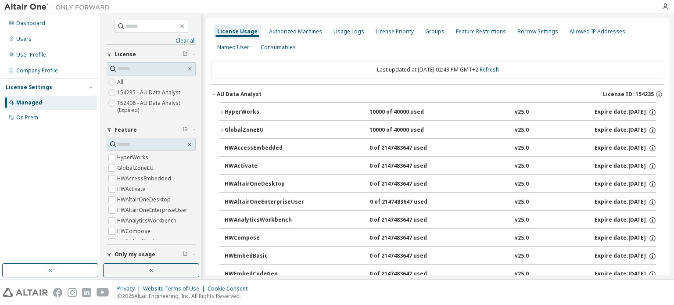
click at [239, 115] on div "HyperWorks" at bounding box center [264, 112] width 79 height 8
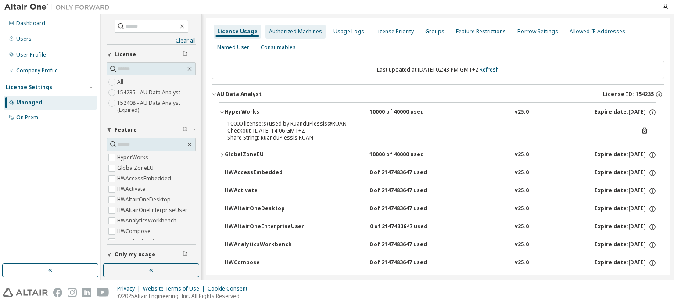
click at [300, 36] on div "Authorized Machines" at bounding box center [296, 32] width 60 height 14
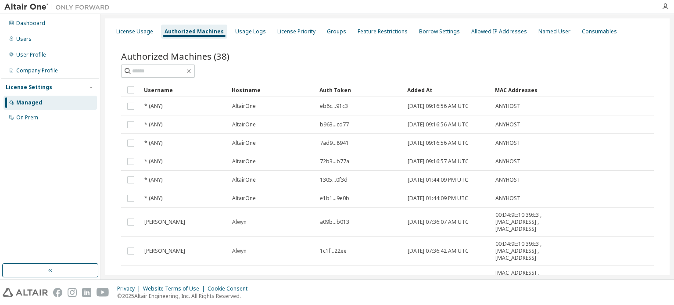
click at [429, 86] on div "Added At" at bounding box center [447, 90] width 81 height 14
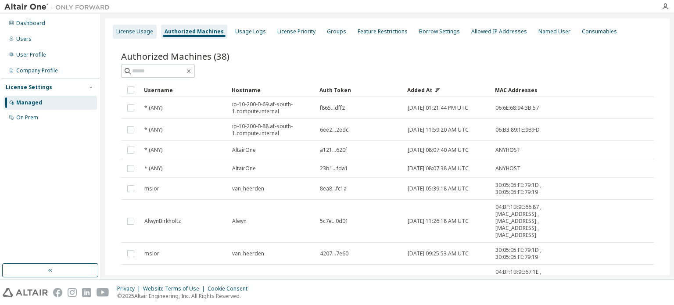
click at [134, 35] on div "License Usage" at bounding box center [134, 31] width 37 height 7
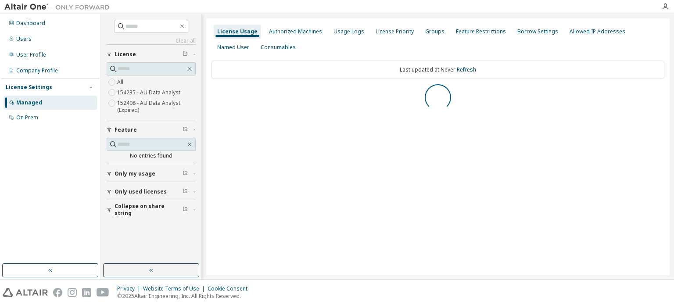
click at [154, 89] on label "154235 - AU Data Analyst" at bounding box center [149, 92] width 65 height 11
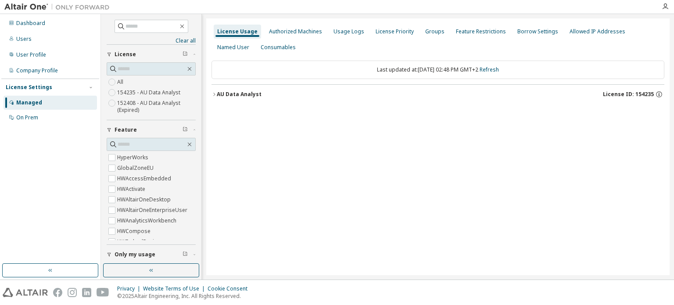
drag, startPoint x: 215, startPoint y: 92, endPoint x: 238, endPoint y: 99, distance: 23.5
click at [215, 92] on icon "button" at bounding box center [214, 94] width 5 height 5
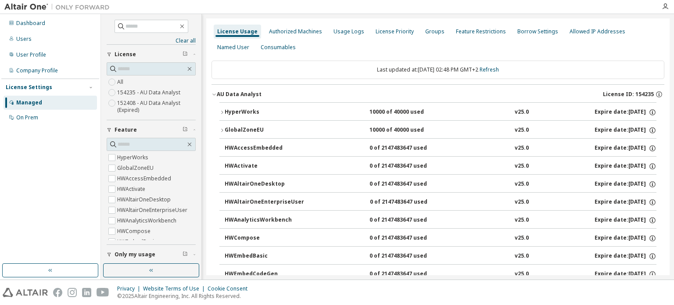
click at [217, 94] on div "AU Data Analyst" at bounding box center [239, 94] width 45 height 7
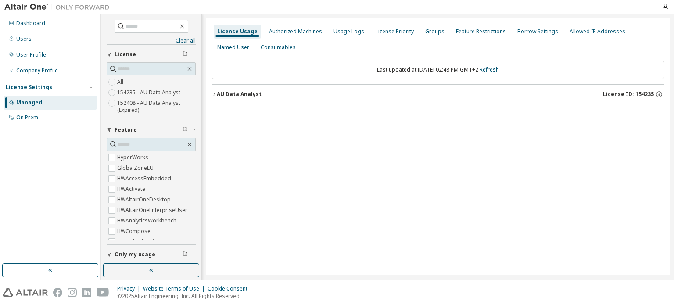
click at [214, 96] on icon "button" at bounding box center [214, 94] width 5 height 5
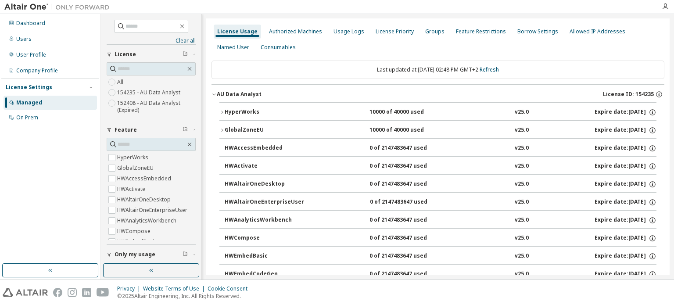
click at [222, 111] on icon "button" at bounding box center [222, 112] width 2 height 3
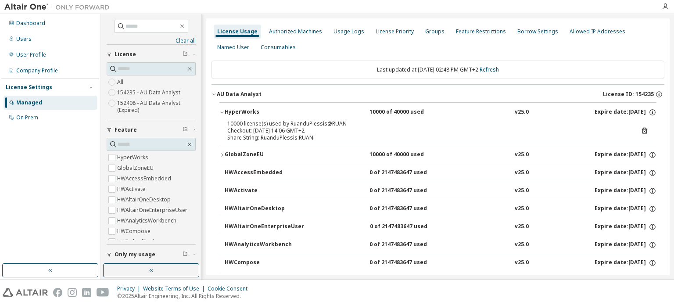
click at [215, 94] on icon "button" at bounding box center [214, 94] width 5 height 5
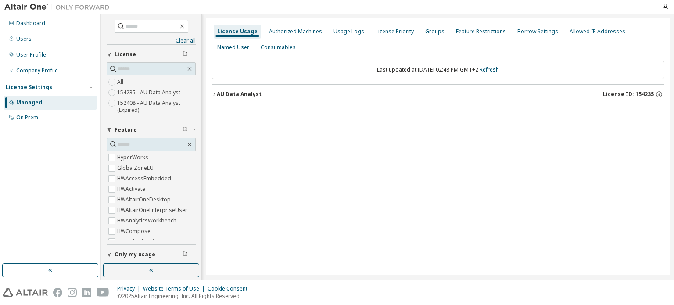
click at [151, 101] on label "152408 - AU Data Analyst (Expired)" at bounding box center [156, 107] width 79 height 18
click at [214, 95] on icon "button" at bounding box center [214, 94] width 5 height 5
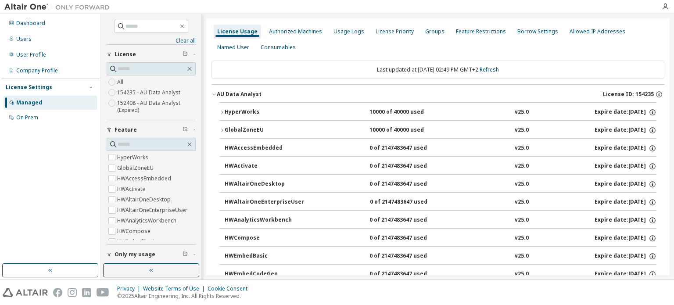
click at [215, 94] on icon "button" at bounding box center [214, 94] width 5 height 5
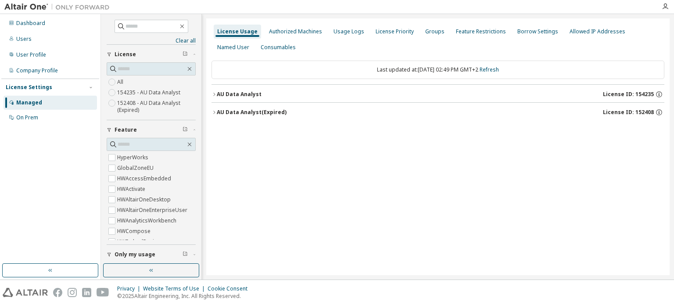
click at [214, 110] on icon "button" at bounding box center [214, 112] width 5 height 5
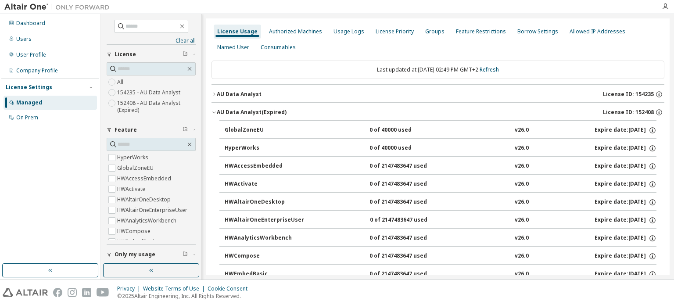
click at [213, 112] on icon "button" at bounding box center [214, 113] width 3 height 2
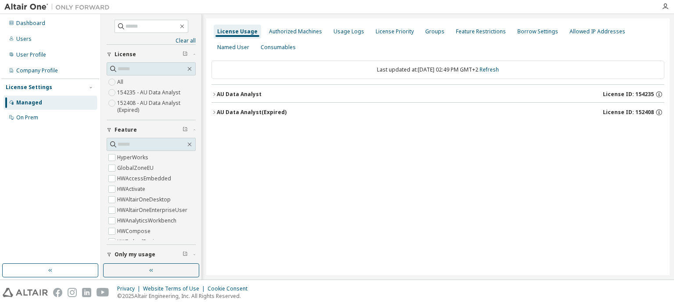
click at [215, 111] on icon "button" at bounding box center [214, 112] width 5 height 5
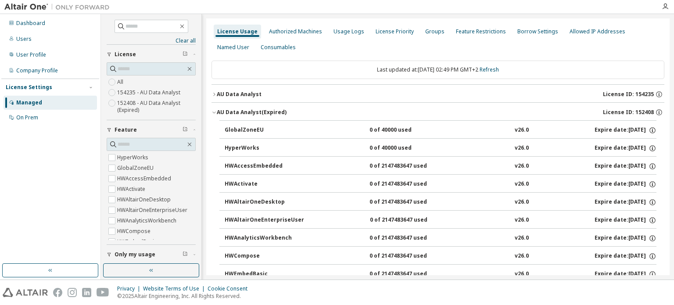
click at [215, 111] on icon "button" at bounding box center [214, 112] width 5 height 5
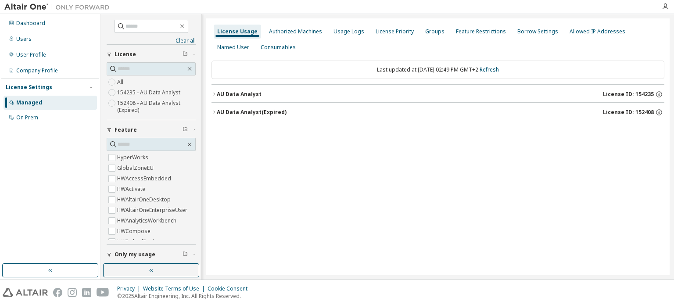
click at [214, 94] on icon "button" at bounding box center [214, 94] width 5 height 5
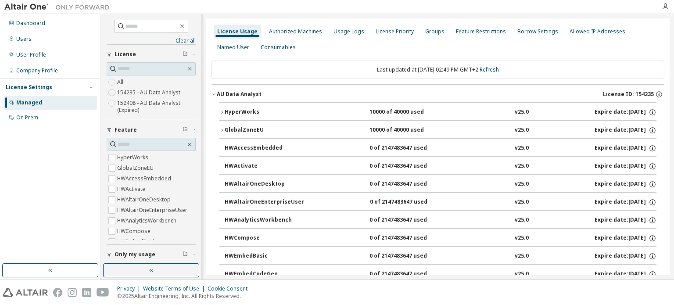
click at [215, 96] on icon "button" at bounding box center [214, 94] width 5 height 5
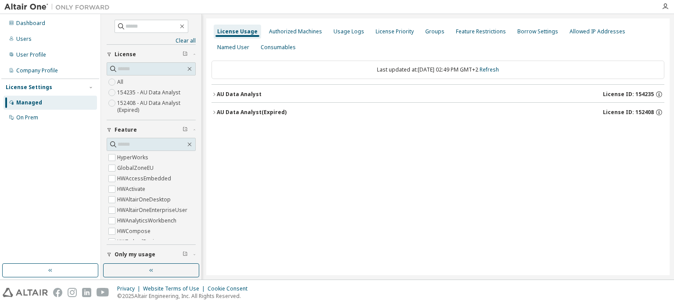
click at [215, 96] on icon "button" at bounding box center [214, 94] width 5 height 5
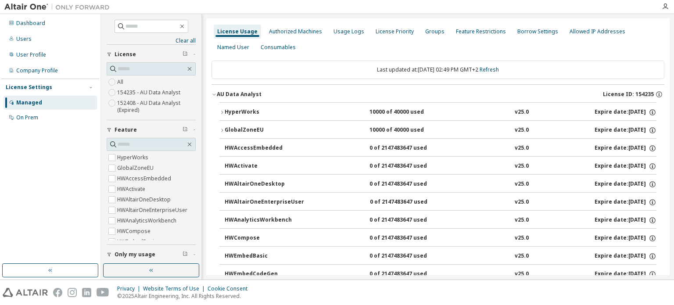
click at [215, 94] on icon "button" at bounding box center [214, 94] width 5 height 5
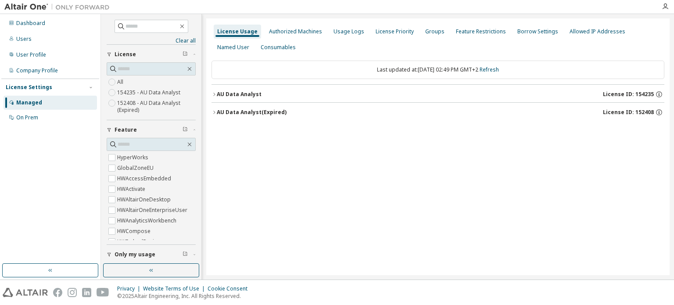
click at [215, 94] on icon "button" at bounding box center [214, 94] width 5 height 5
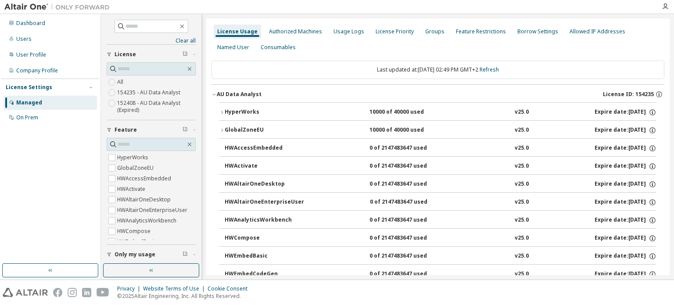
click at [213, 96] on icon "button" at bounding box center [214, 94] width 5 height 5
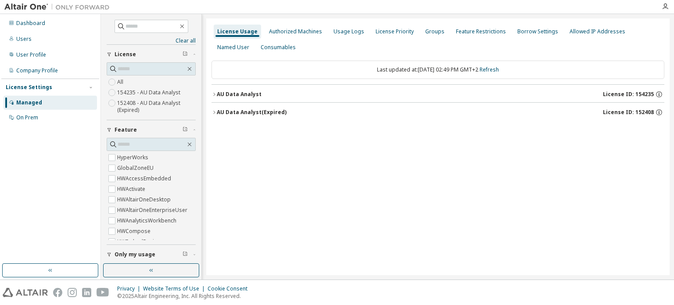
click at [213, 111] on icon "button" at bounding box center [214, 112] width 5 height 5
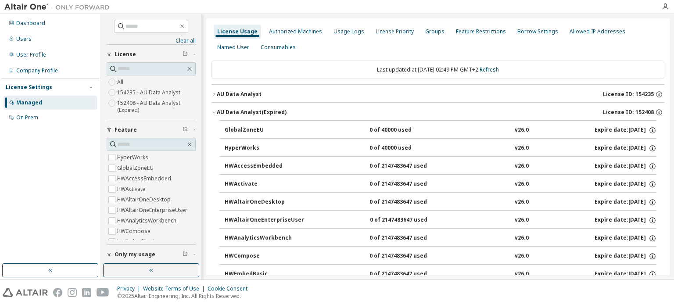
click at [215, 94] on icon "button" at bounding box center [214, 94] width 5 height 5
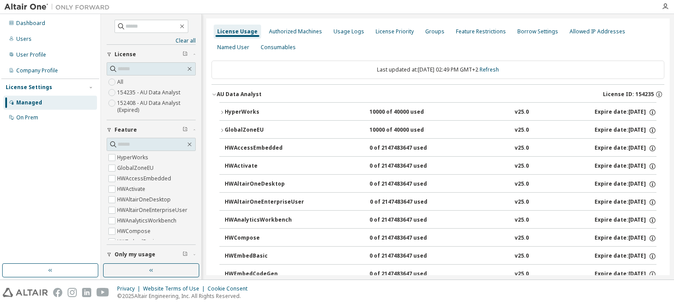
click at [215, 94] on icon "button" at bounding box center [214, 94] width 5 height 5
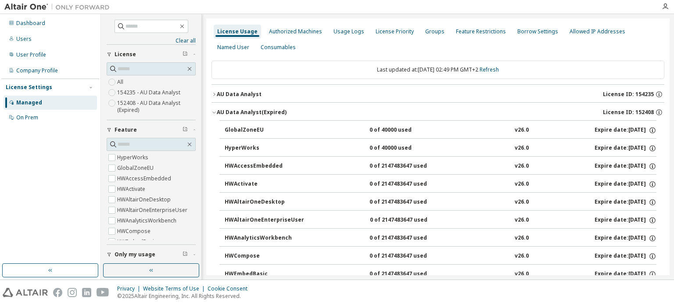
drag, startPoint x: 217, startPoint y: 112, endPoint x: 211, endPoint y: 97, distance: 16.4
click at [216, 112] on button "AU Data Analyst (Expired) License ID: 152408" at bounding box center [438, 112] width 453 height 19
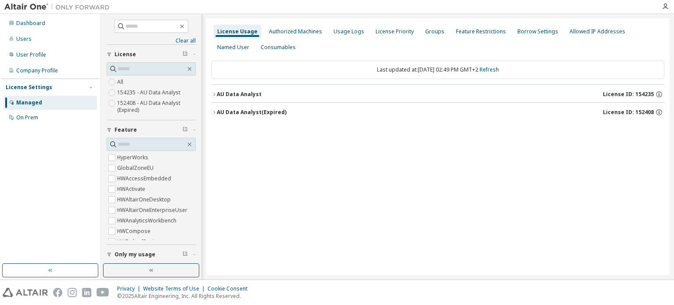
click at [213, 93] on icon "button" at bounding box center [214, 94] width 5 height 5
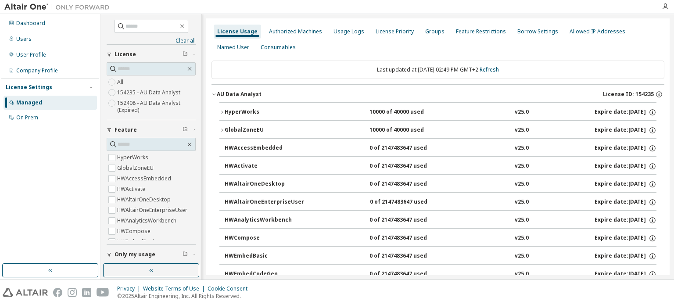
click at [214, 96] on icon "button" at bounding box center [214, 94] width 5 height 5
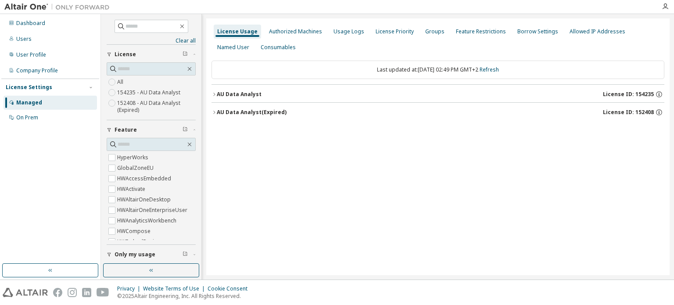
click at [216, 93] on icon "button" at bounding box center [214, 94] width 5 height 5
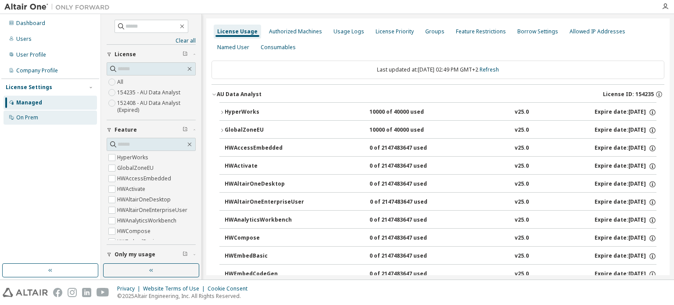
click at [49, 122] on div "On Prem" at bounding box center [51, 118] width 94 height 14
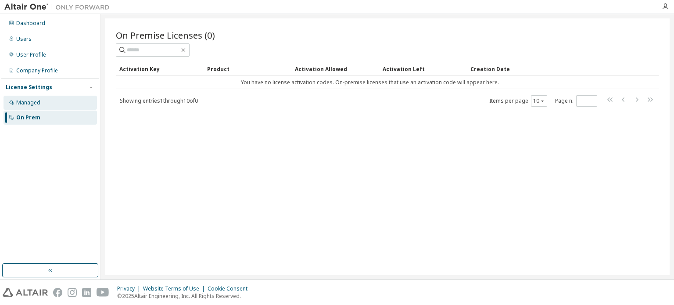
click at [33, 101] on div "Managed" at bounding box center [28, 102] width 24 height 7
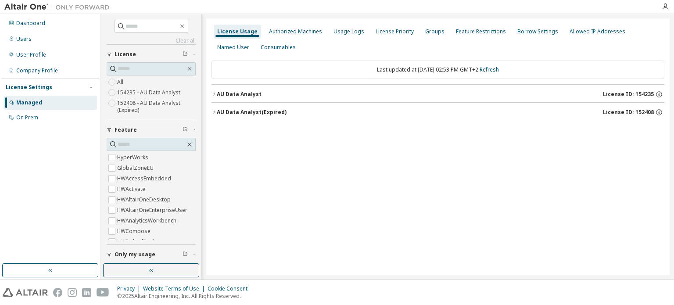
click at [214, 112] on icon "button" at bounding box center [214, 112] width 5 height 5
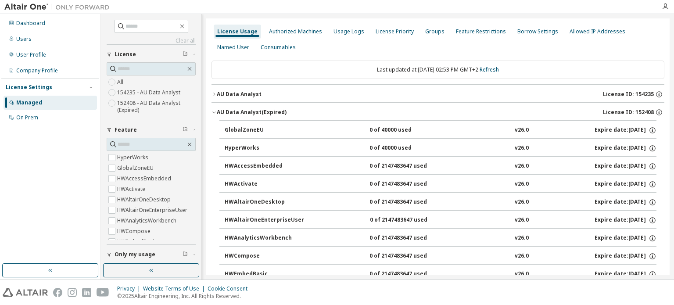
click at [214, 112] on icon "button" at bounding box center [214, 112] width 5 height 5
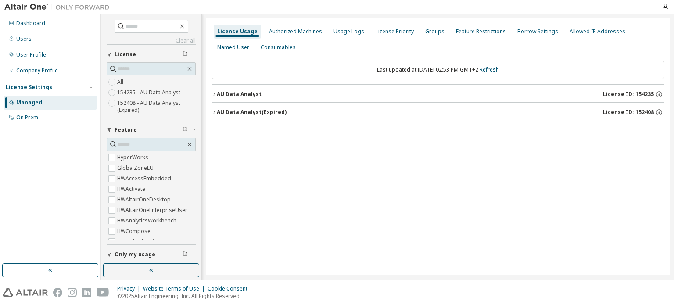
click at [374, 119] on button "AU Data Analyst (Expired) License ID: 152408" at bounding box center [438, 112] width 453 height 19
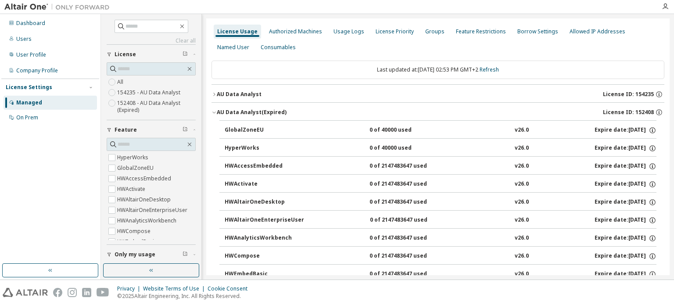
click at [222, 112] on div "AU Data Analyst (Expired)" at bounding box center [252, 112] width 70 height 7
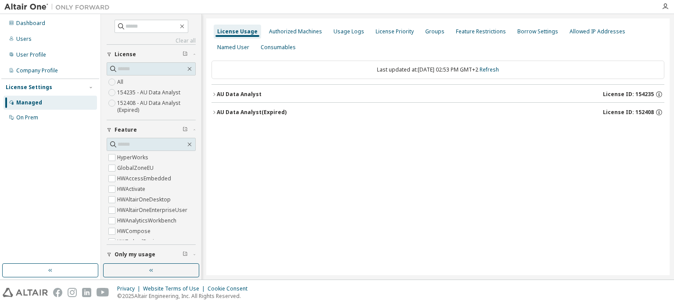
click at [216, 94] on icon "button" at bounding box center [214, 94] width 5 height 5
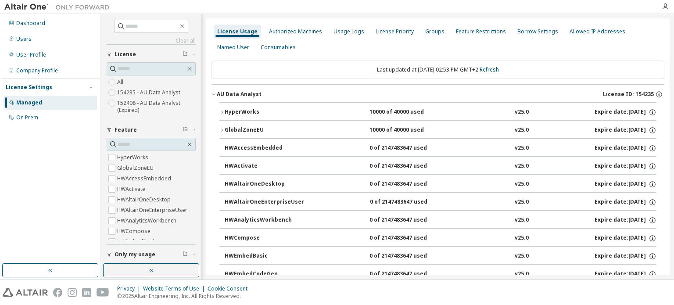
click at [216, 94] on icon "button" at bounding box center [214, 95] width 3 height 2
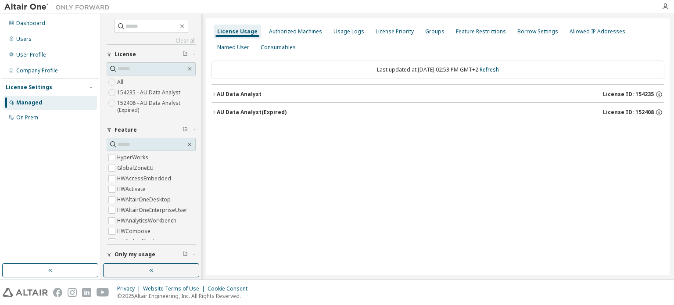
click at [276, 202] on div "License Usage Authorized Machines Usage Logs License Priority Groups Feature Re…" at bounding box center [438, 146] width 464 height 257
